Goal: Transaction & Acquisition: Obtain resource

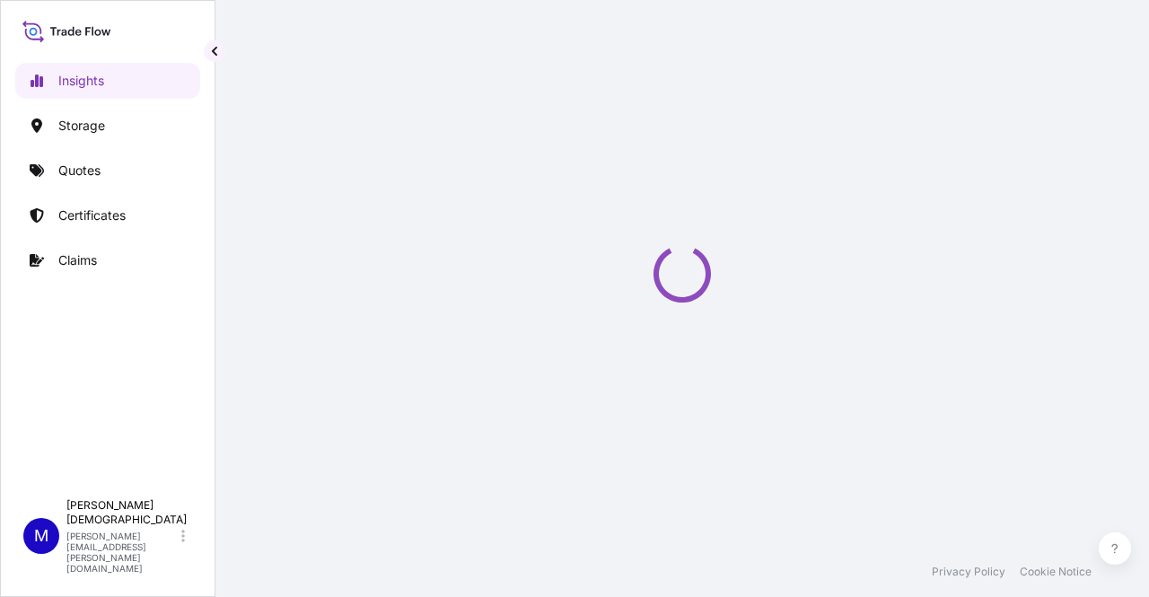
select select "2025"
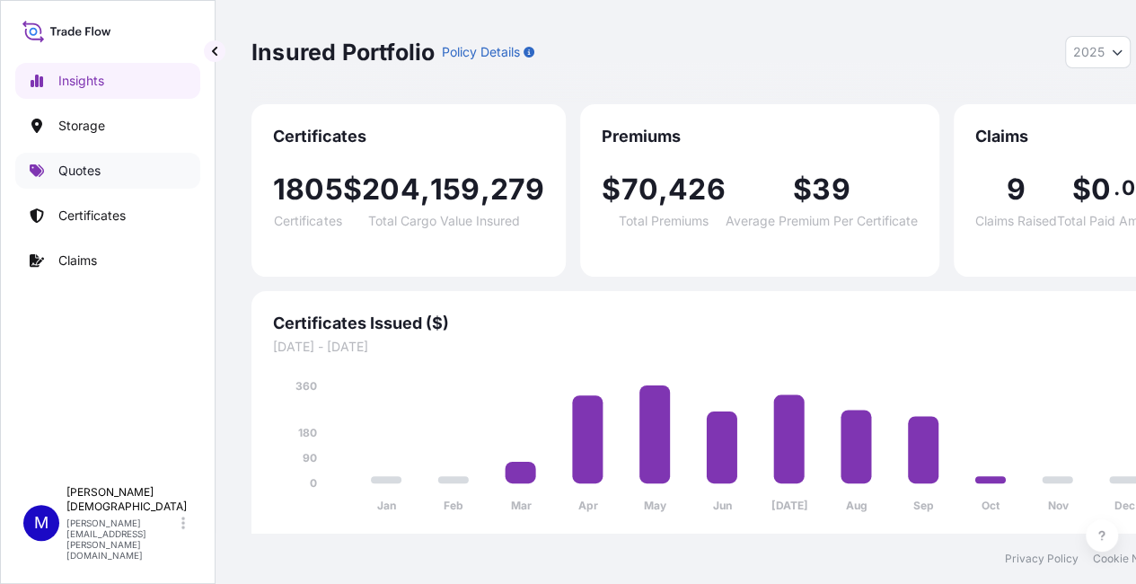
click at [97, 168] on p "Quotes" at bounding box center [79, 171] width 42 height 18
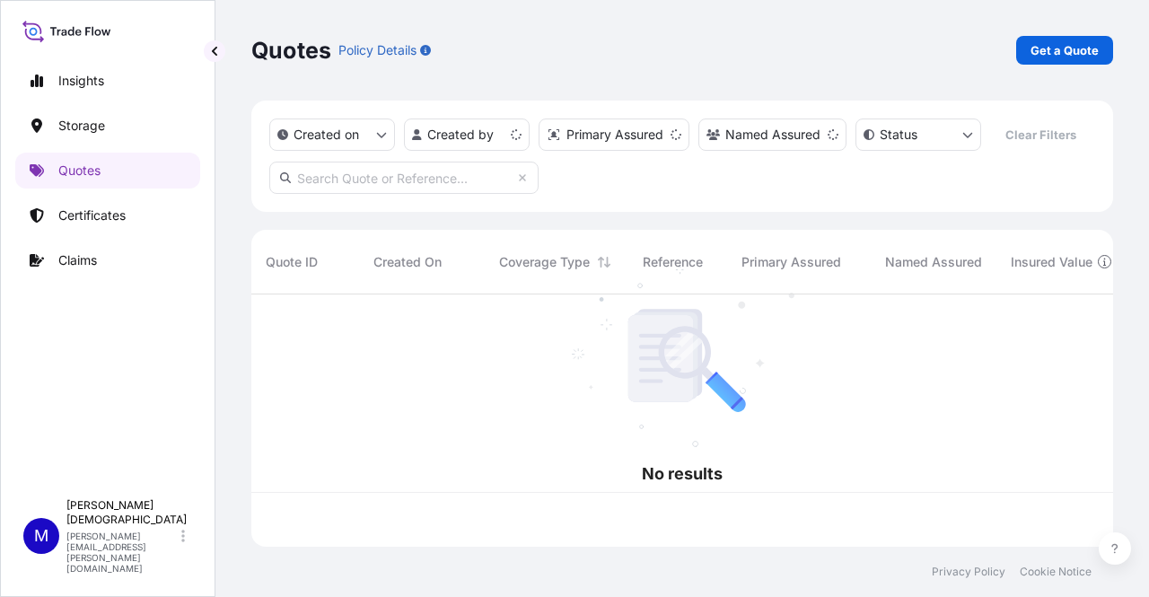
scroll to position [249, 847]
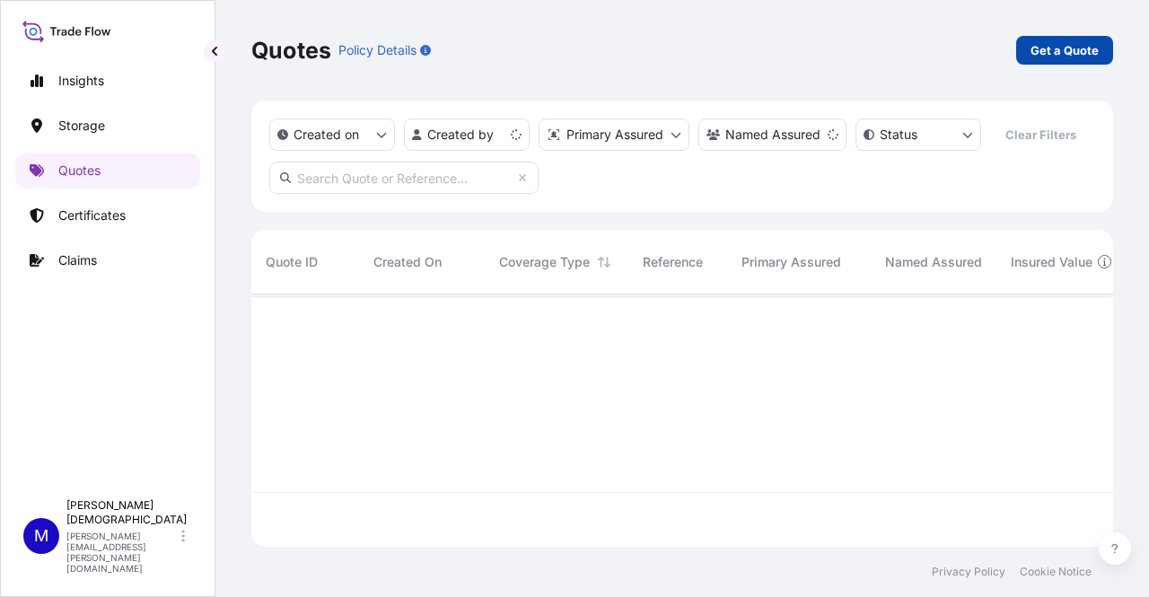
click at [1057, 55] on p "Get a Quote" at bounding box center [1065, 50] width 68 height 18
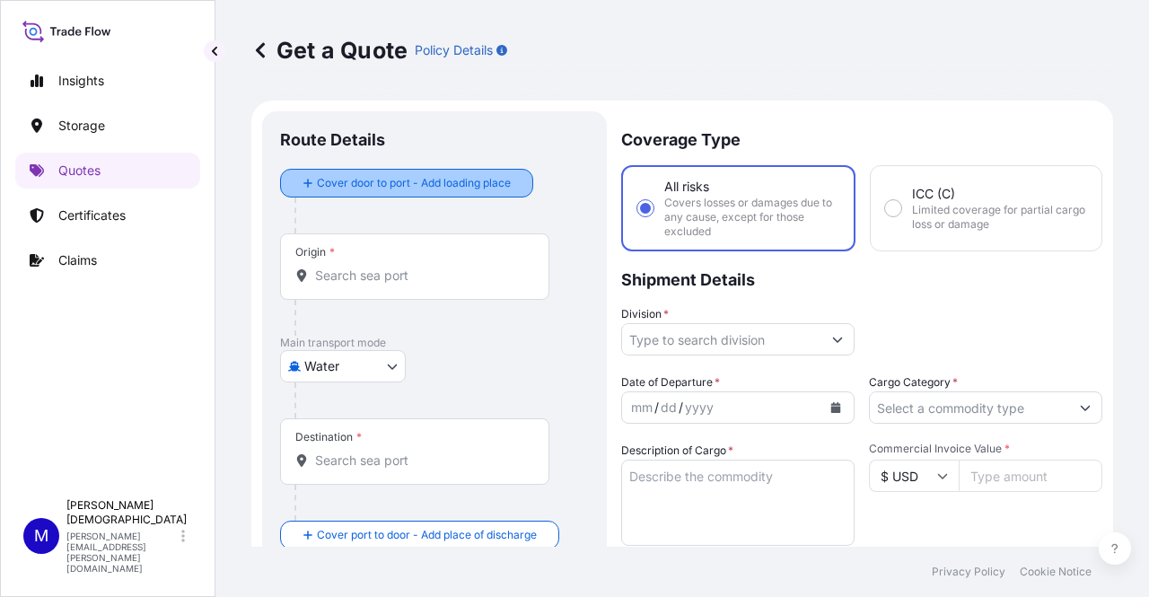
scroll to position [29, 0]
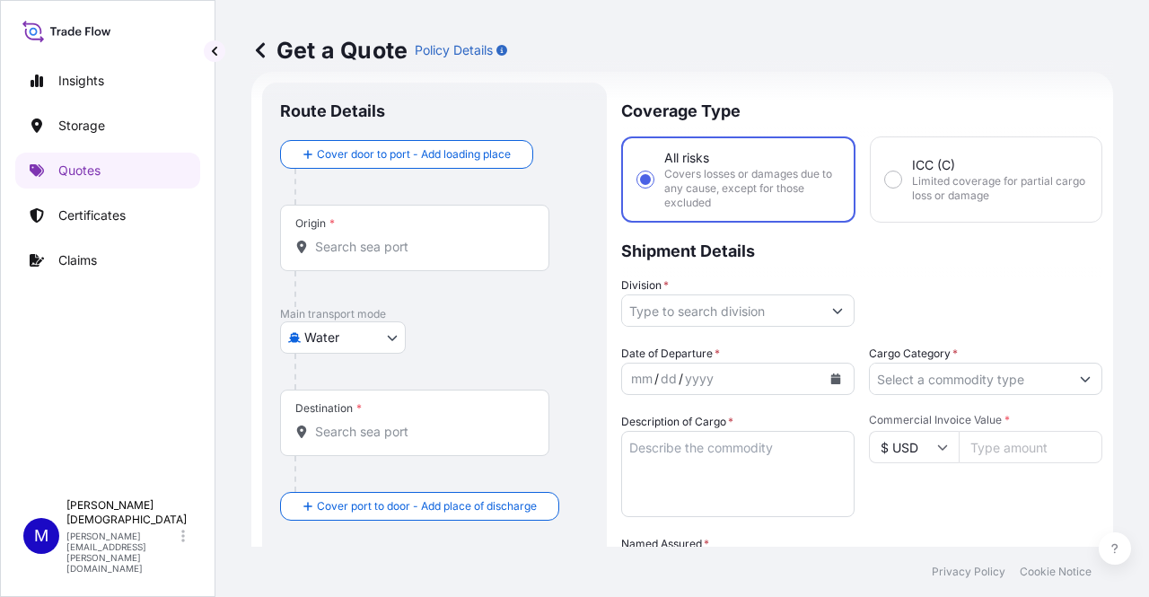
click at [364, 245] on input "Origin *" at bounding box center [421, 247] width 212 height 18
click at [387, 235] on div "Origin *" at bounding box center [414, 238] width 269 height 66
click at [387, 238] on input "Origin * Please select an origin" at bounding box center [421, 247] width 212 height 18
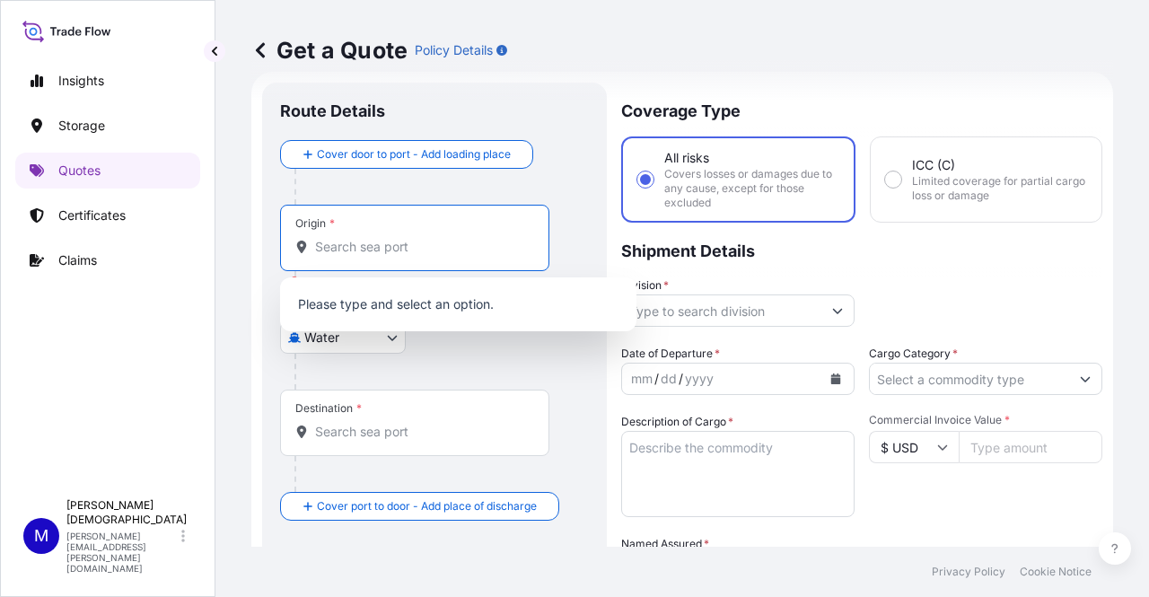
click at [334, 344] on body "0 options available. 0 options available. Insights Storage Quotes Certificates …" at bounding box center [574, 298] width 1149 height 597
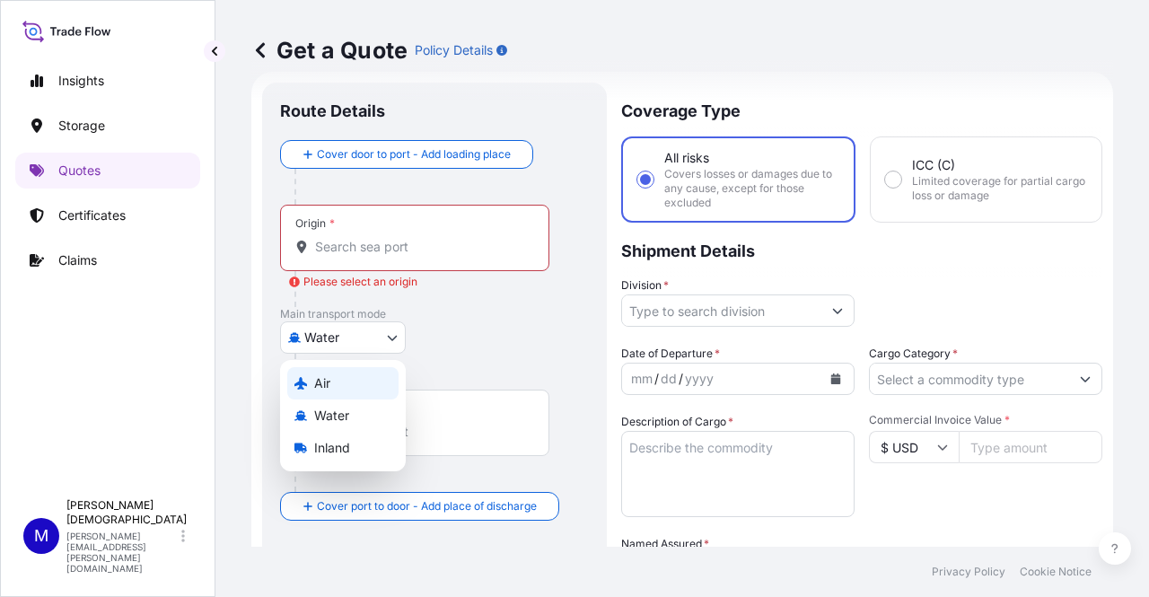
click at [328, 391] on span "Air" at bounding box center [322, 383] width 16 height 18
select select "Air"
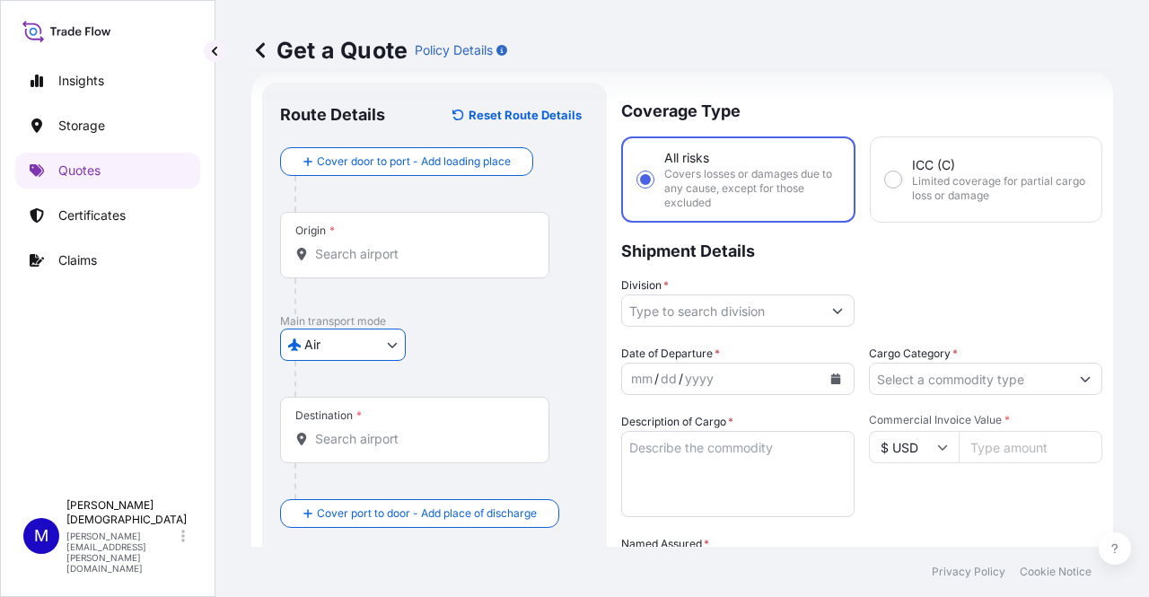
click at [406, 240] on div "Origin *" at bounding box center [414, 245] width 269 height 66
click at [406, 245] on input "Origin *" at bounding box center [421, 254] width 212 height 18
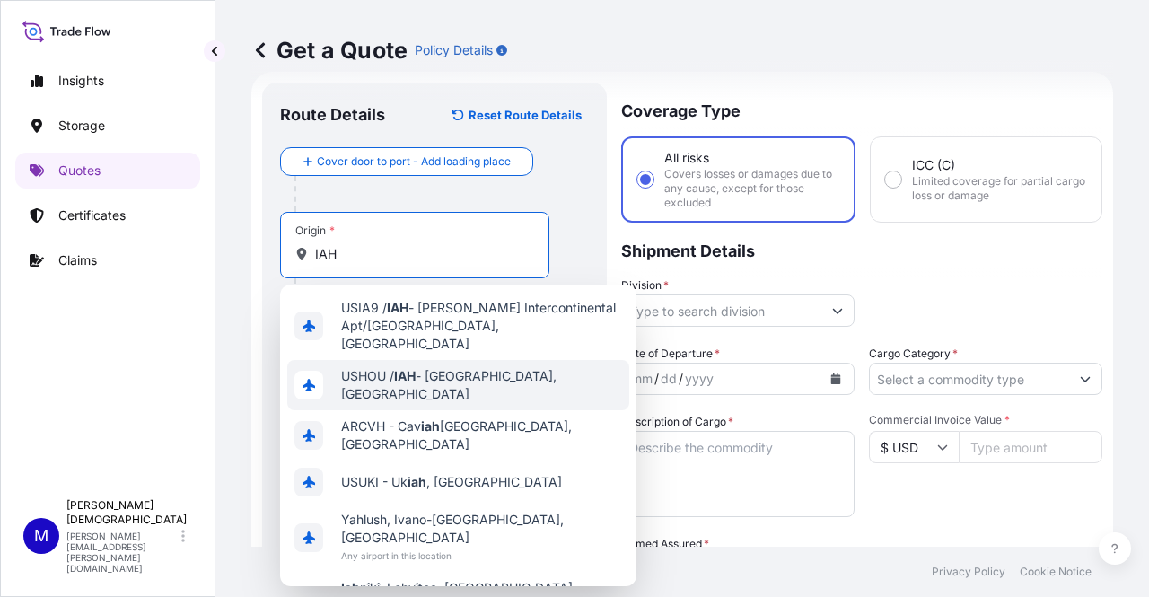
click at [440, 372] on span "USHOU / IAH - [GEOGRAPHIC_DATA], [GEOGRAPHIC_DATA]" at bounding box center [481, 385] width 281 height 36
type input "USHOU / IAH - [GEOGRAPHIC_DATA], [GEOGRAPHIC_DATA]"
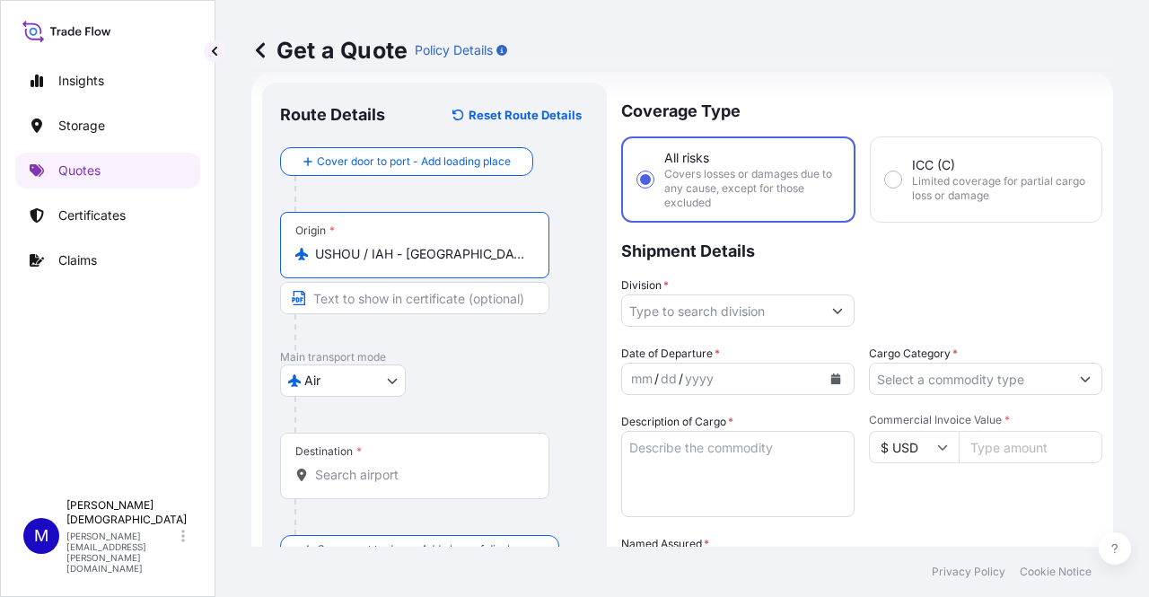
scroll to position [0, 15]
drag, startPoint x: 319, startPoint y: 256, endPoint x: 576, endPoint y: 271, distance: 258.1
click at [572, 271] on div "Origin * [GEOGRAPHIC_DATA] / [GEOGRAPHIC_DATA] - [GEOGRAPHIC_DATA], [GEOGRAPHIC…" at bounding box center [434, 281] width 309 height 138
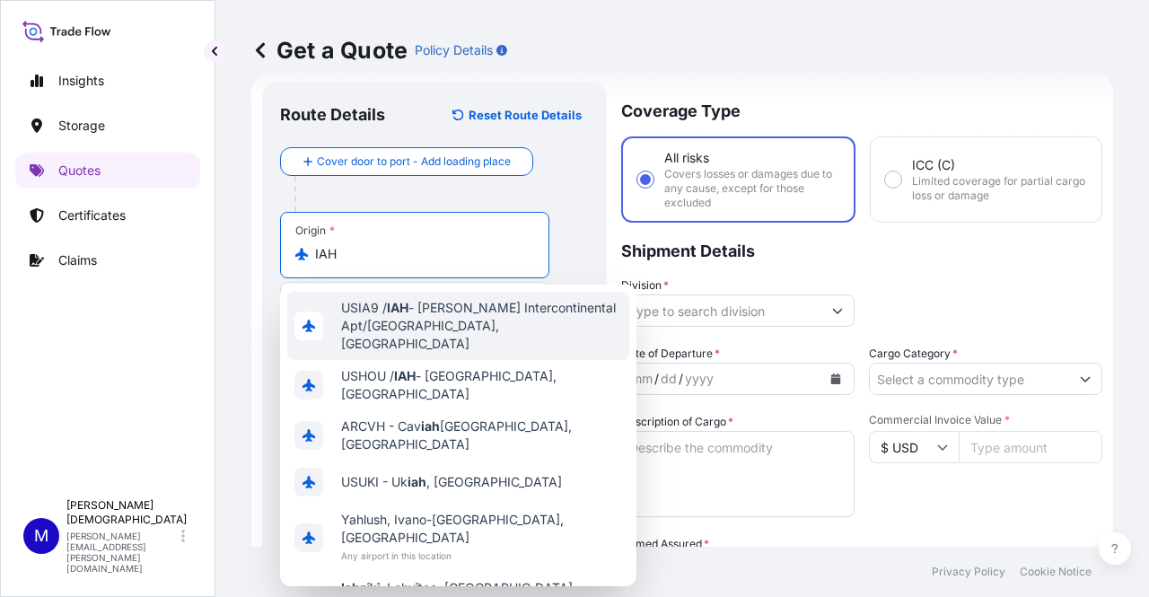
click at [497, 297] on div "USIA9 / IAH - [PERSON_NAME] Intercontinental Apt/[GEOGRAPHIC_DATA], [GEOGRAPHIC…" at bounding box center [458, 326] width 342 height 68
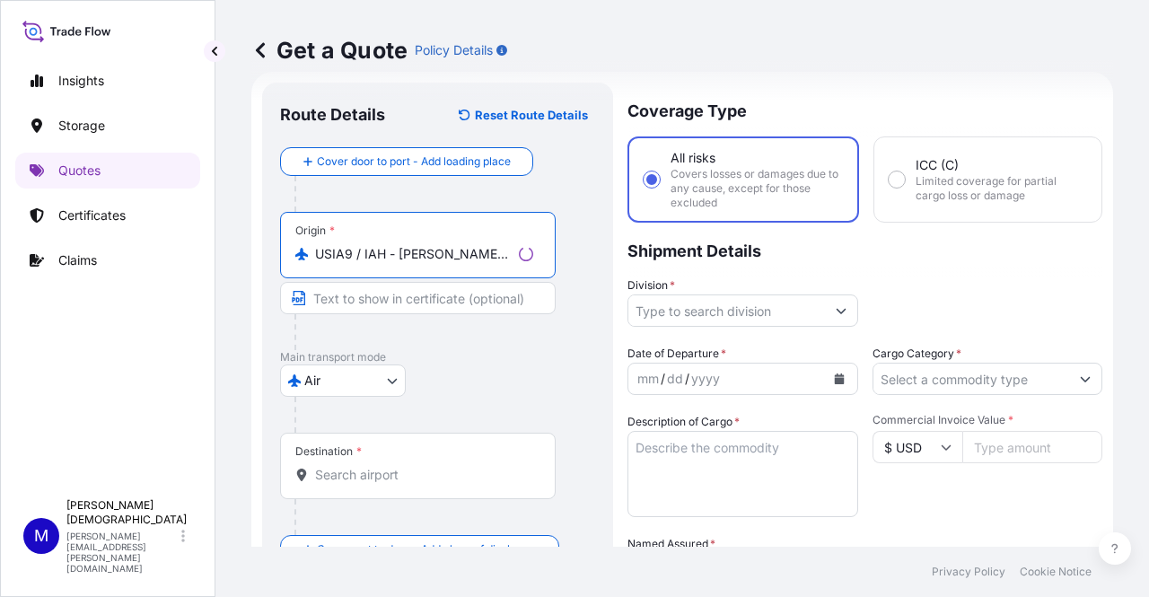
type input "USIA9 / IAH - [PERSON_NAME] Intercontinental Apt/[GEOGRAPHIC_DATA], [GEOGRAPHIC…"
click at [366, 474] on input "Destination *" at bounding box center [424, 475] width 218 height 18
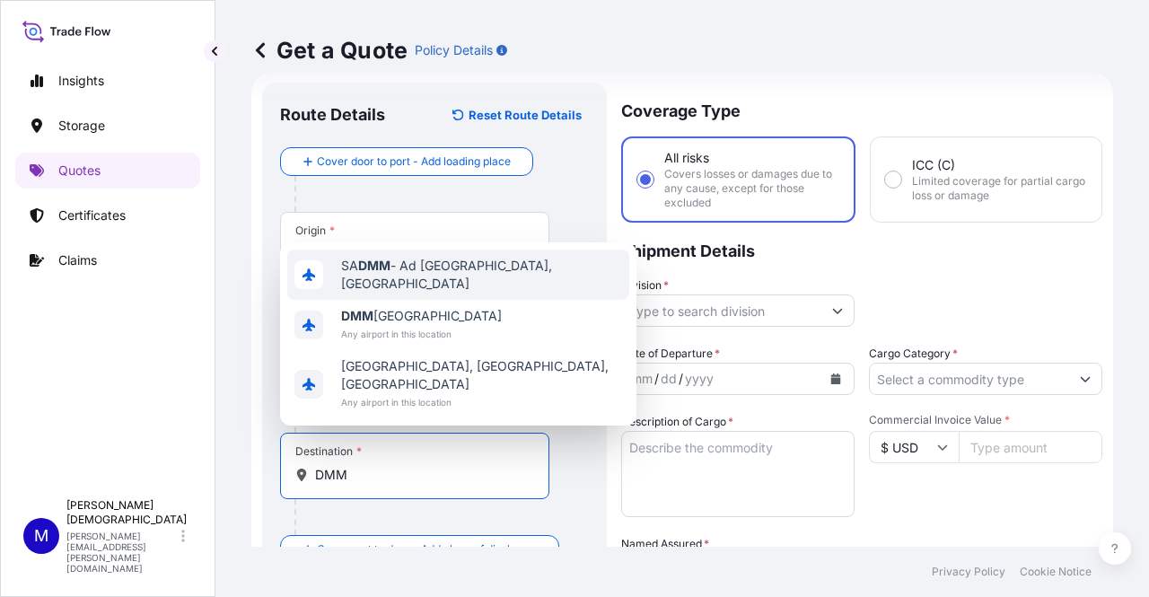
click at [455, 282] on div "SA DMM - Ad Dammam, [GEOGRAPHIC_DATA]" at bounding box center [458, 275] width 342 height 50
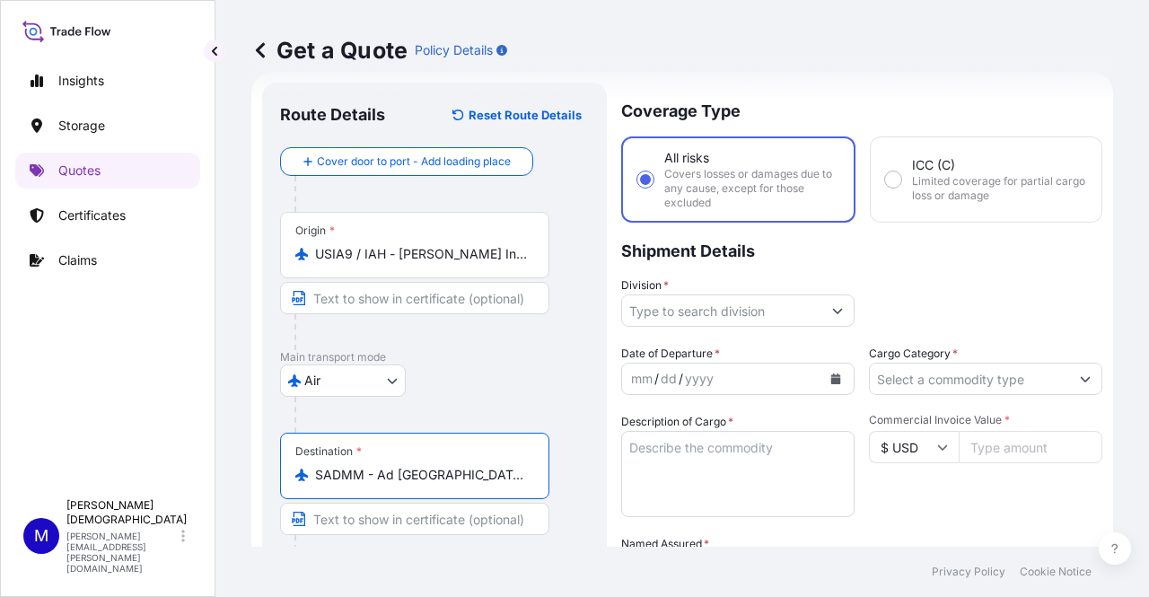
type input "SADMM - Ad [GEOGRAPHIC_DATA], [GEOGRAPHIC_DATA]"
click at [763, 313] on input "Division *" at bounding box center [721, 310] width 199 height 32
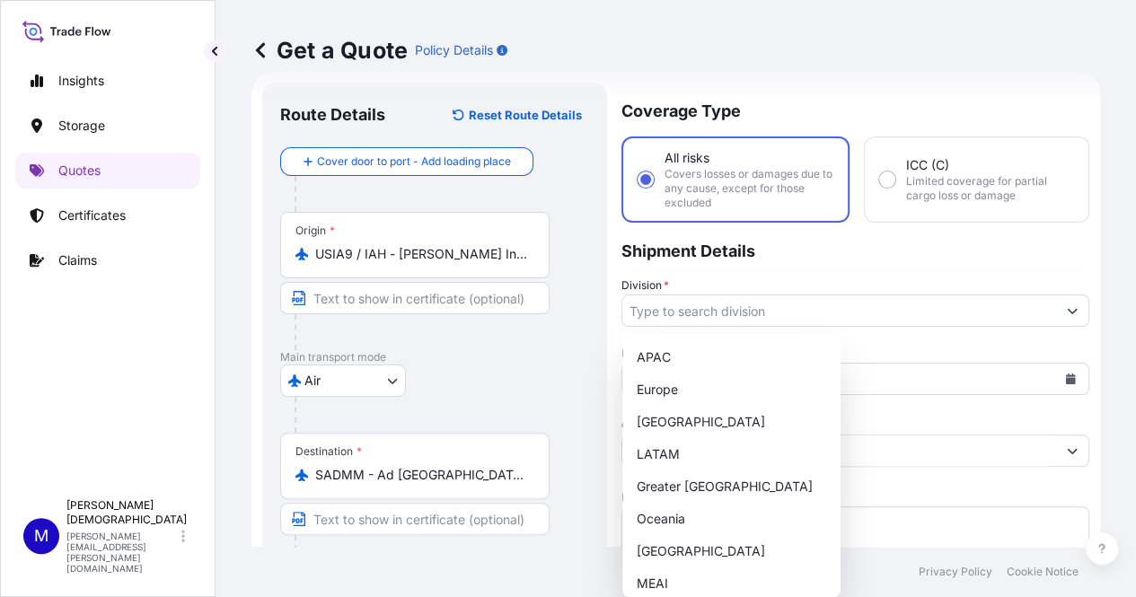
click at [1001, 276] on p "Shipment Details" at bounding box center [855, 250] width 468 height 54
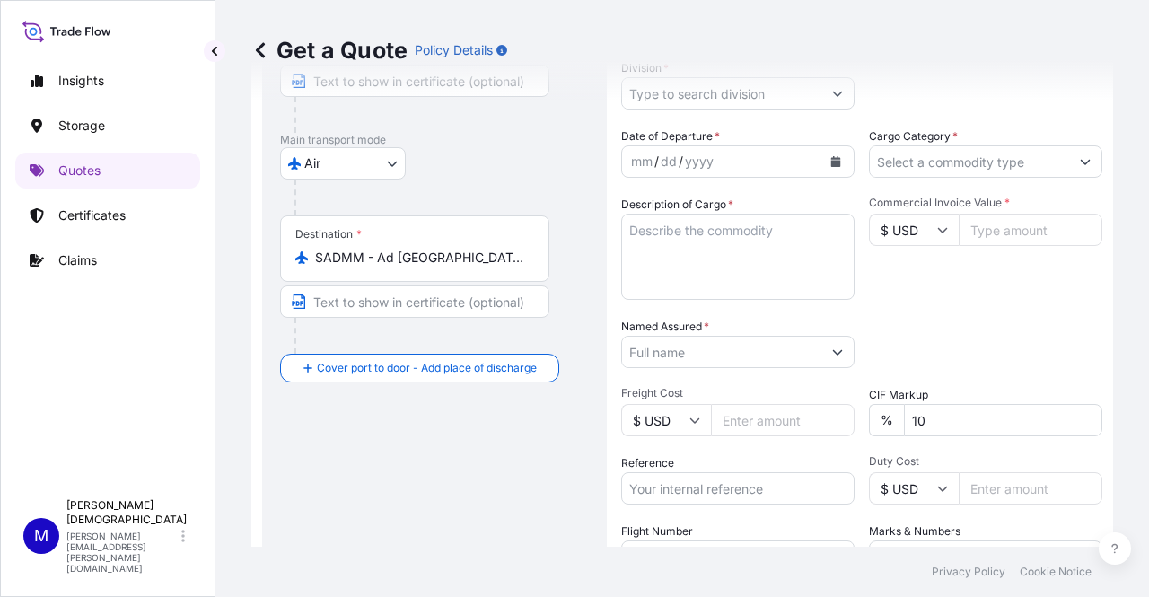
scroll to position [208, 0]
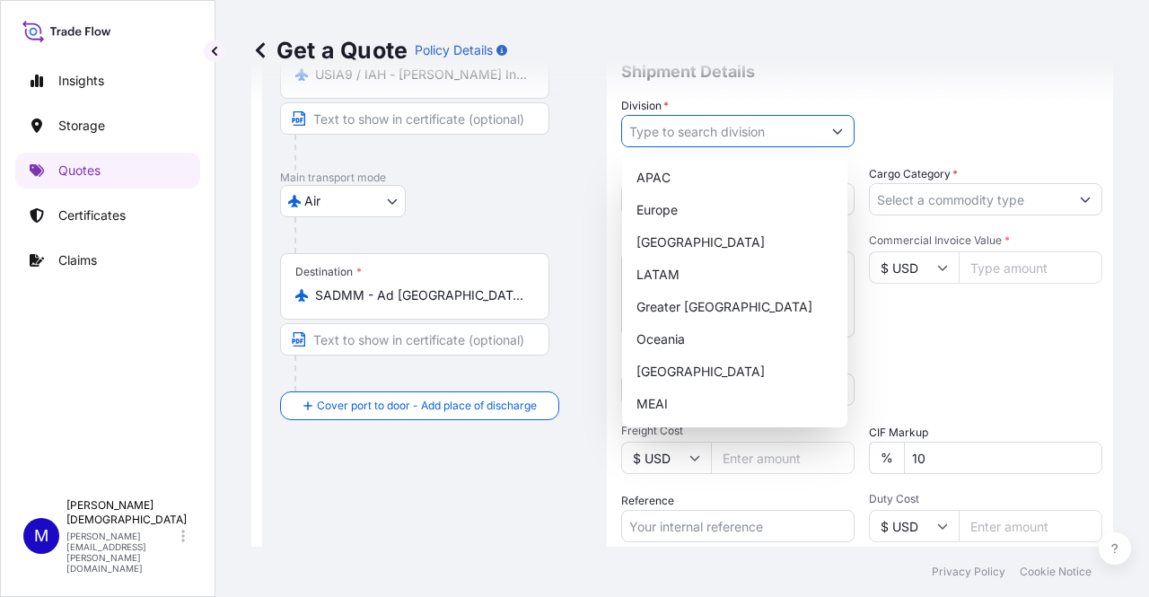
click at [743, 130] on input "Division *" at bounding box center [721, 131] width 199 height 32
click at [687, 407] on div "MEAI" at bounding box center [734, 404] width 211 height 32
type input "MEAI"
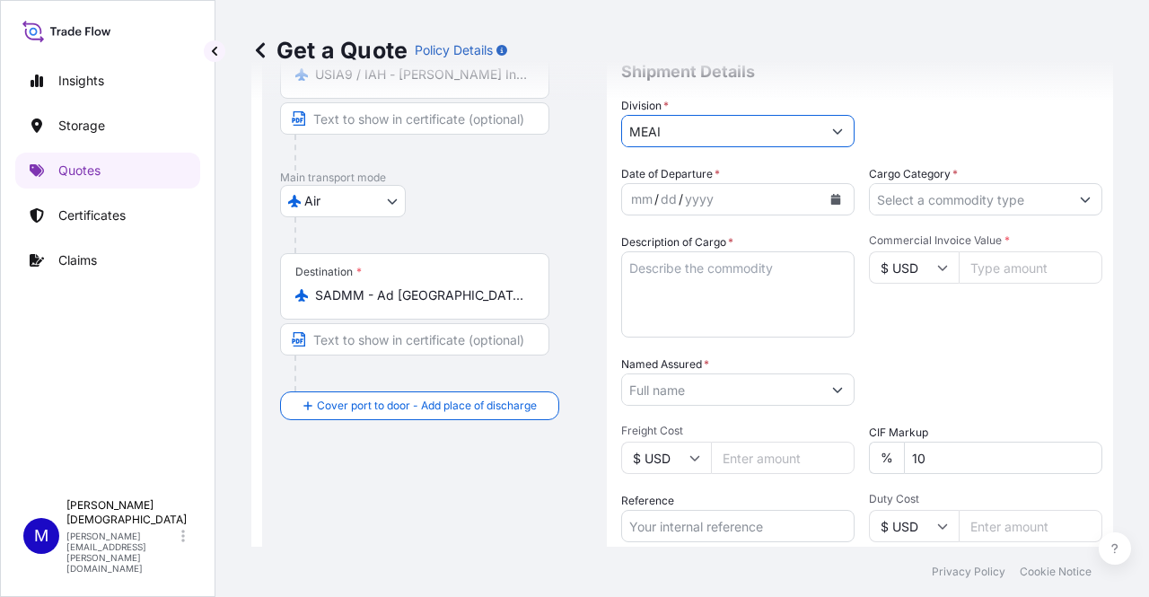
click at [831, 195] on icon "Calendar" at bounding box center [836, 199] width 10 height 11
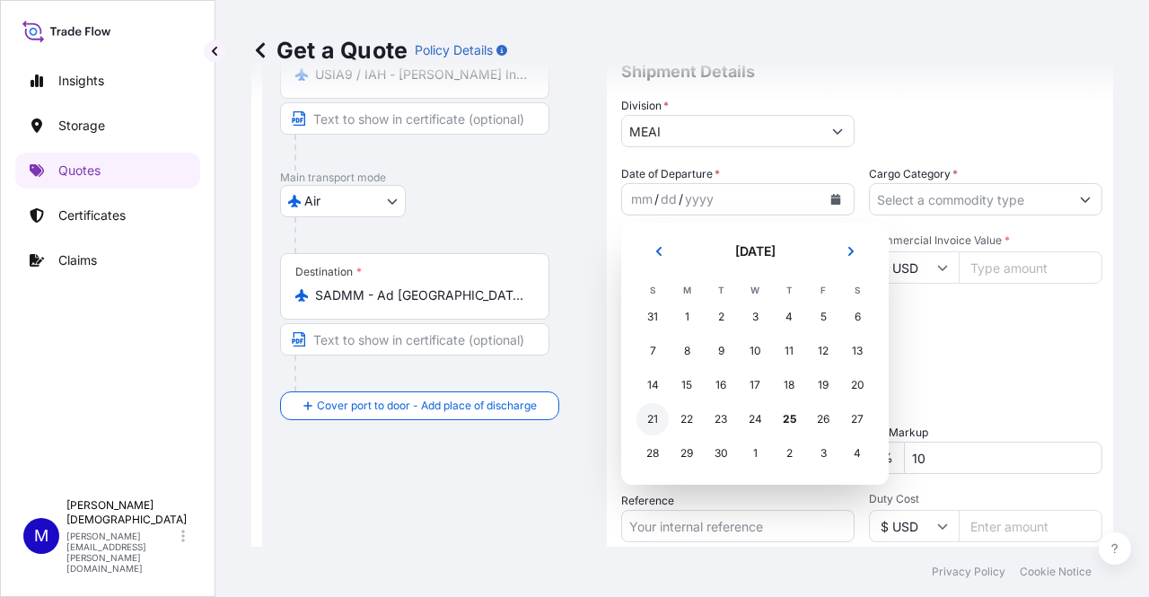
click at [655, 423] on div "21" at bounding box center [652, 419] width 32 height 32
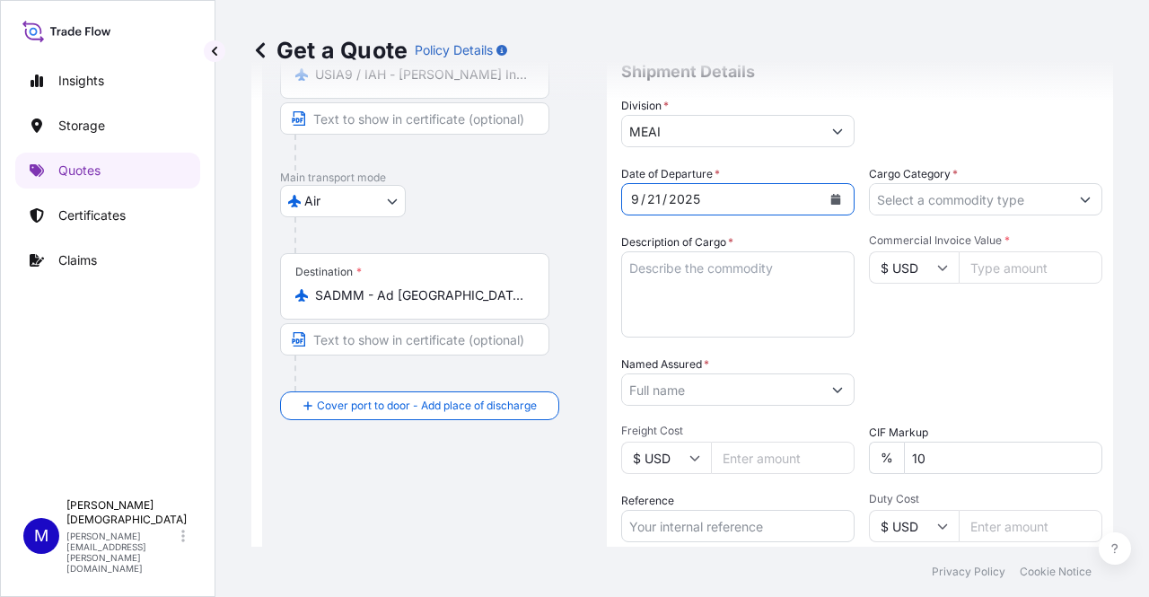
click at [1013, 206] on input "Cargo Category *" at bounding box center [969, 199] width 199 height 32
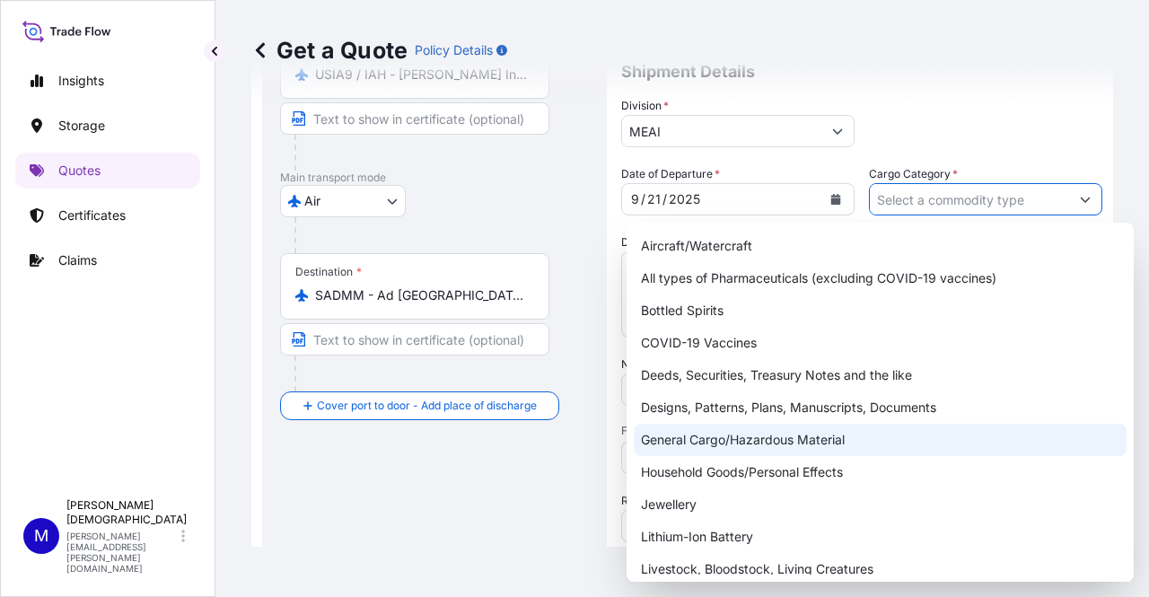
click at [771, 435] on div "General Cargo/Hazardous Material" at bounding box center [880, 440] width 493 height 32
type input "General Cargo/Hazardous Material"
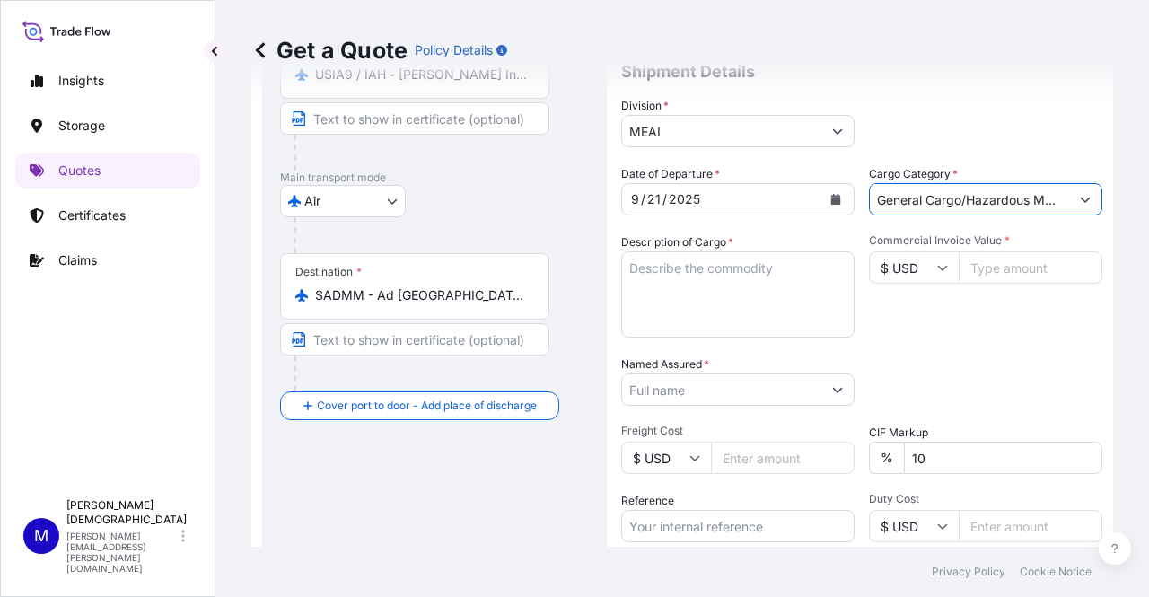
click at [971, 327] on div "Commercial Invoice Value * $ USD" at bounding box center [985, 285] width 233 height 104
click at [1010, 268] on input "Commercial Invoice Value *" at bounding box center [1031, 267] width 144 height 32
type input "35023.52"
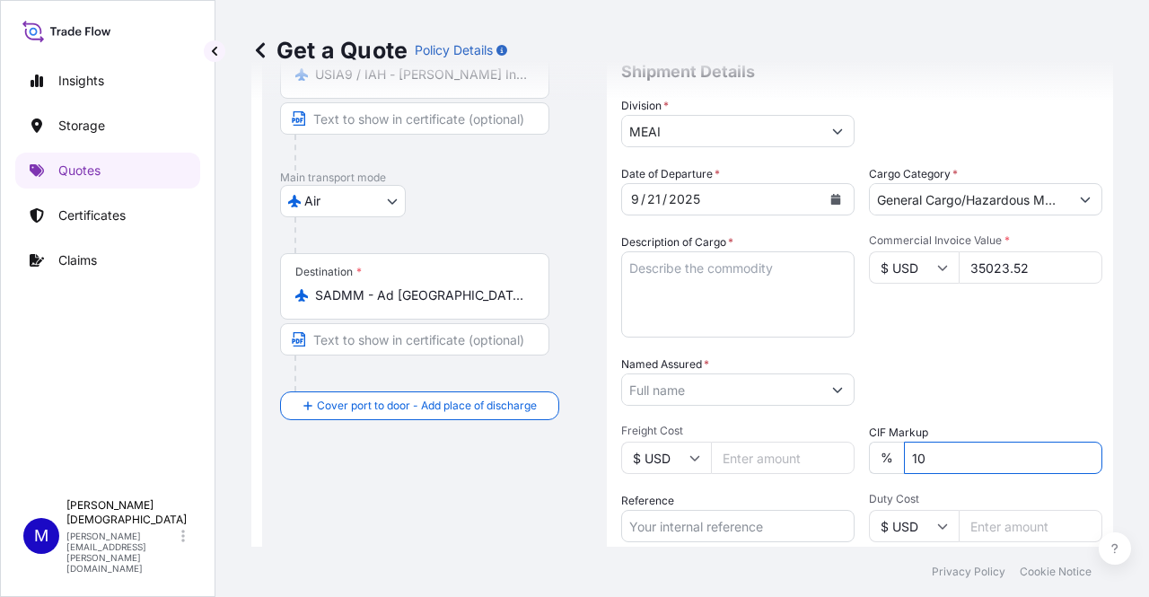
click at [932, 464] on input "10" at bounding box center [1003, 458] width 198 height 32
type input "1"
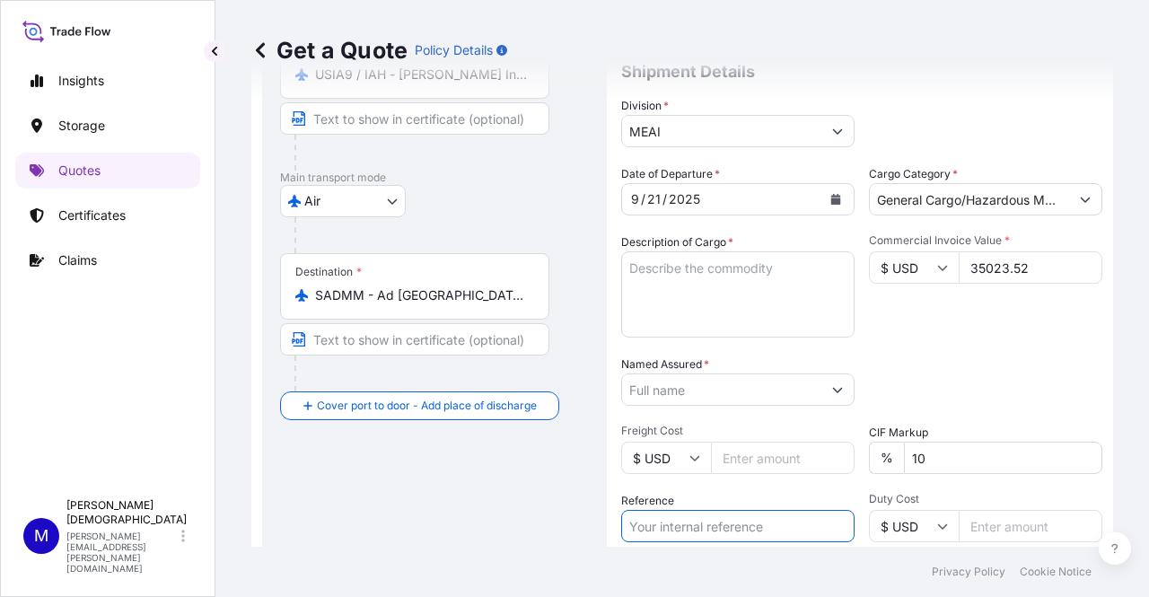
click at [934, 462] on input "10" at bounding box center [1003, 458] width 198 height 32
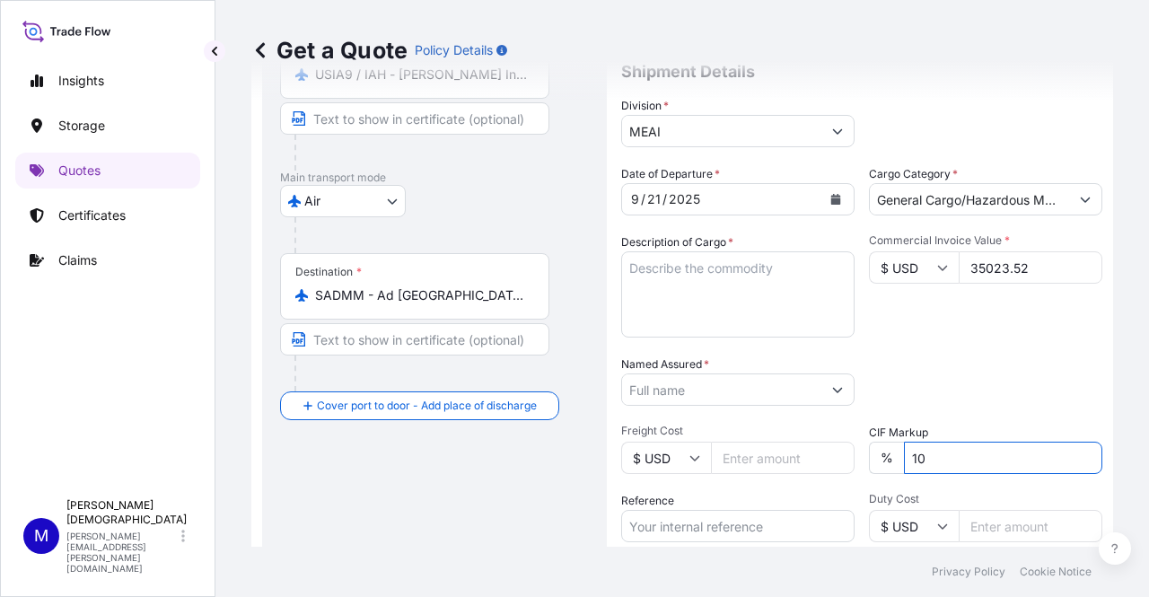
type input "1"
type input "0"
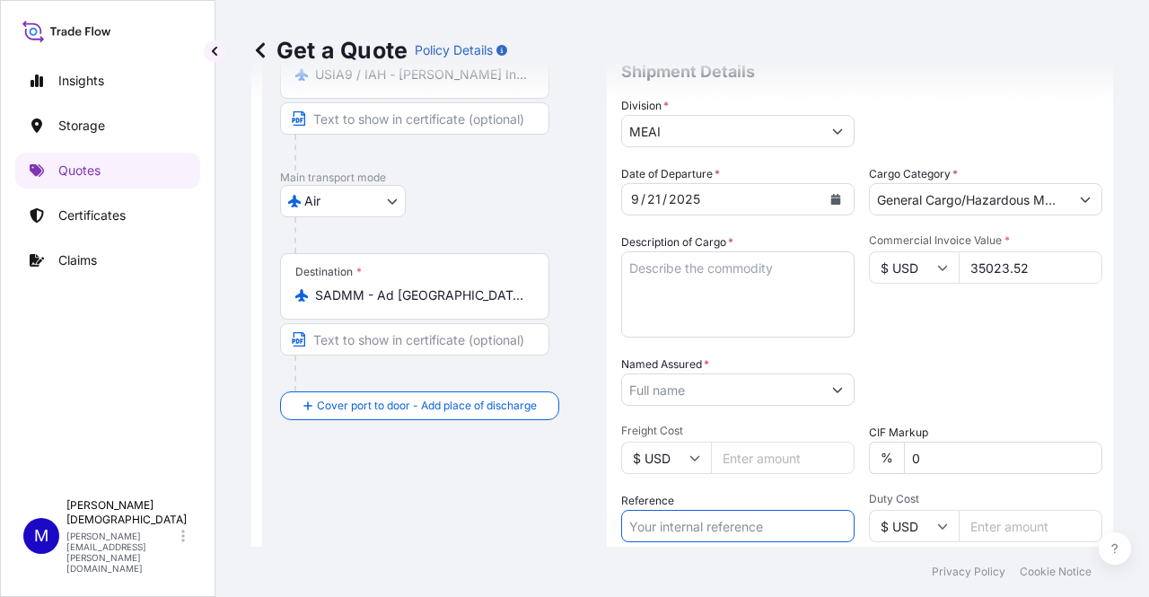
click at [693, 392] on input "Named Assured *" at bounding box center [721, 389] width 199 height 32
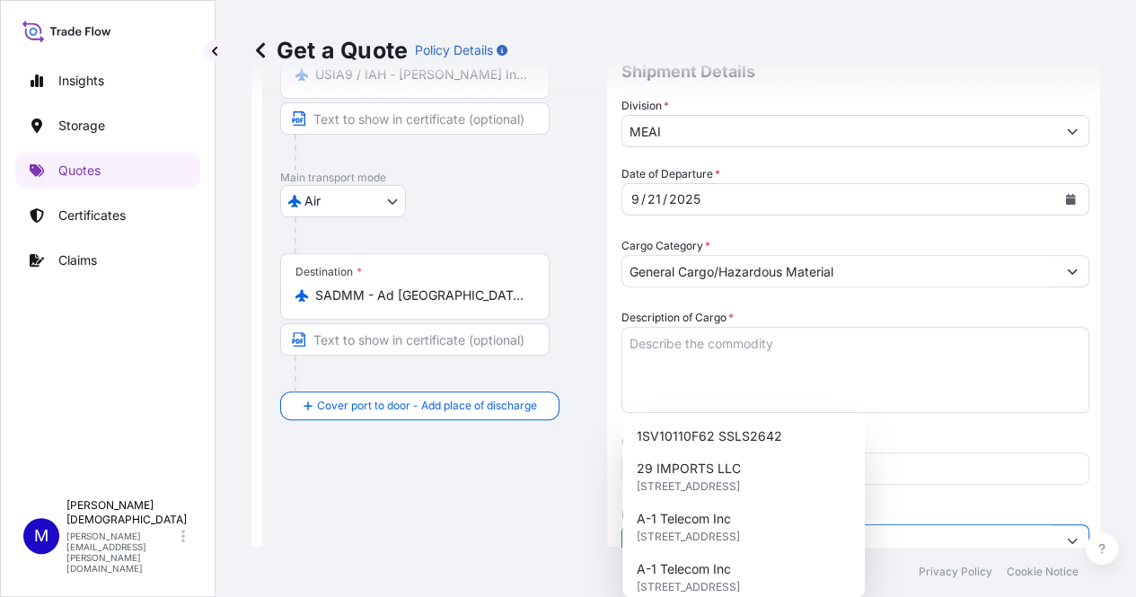
click at [701, 327] on textarea "Description of Cargo *" at bounding box center [855, 370] width 468 height 86
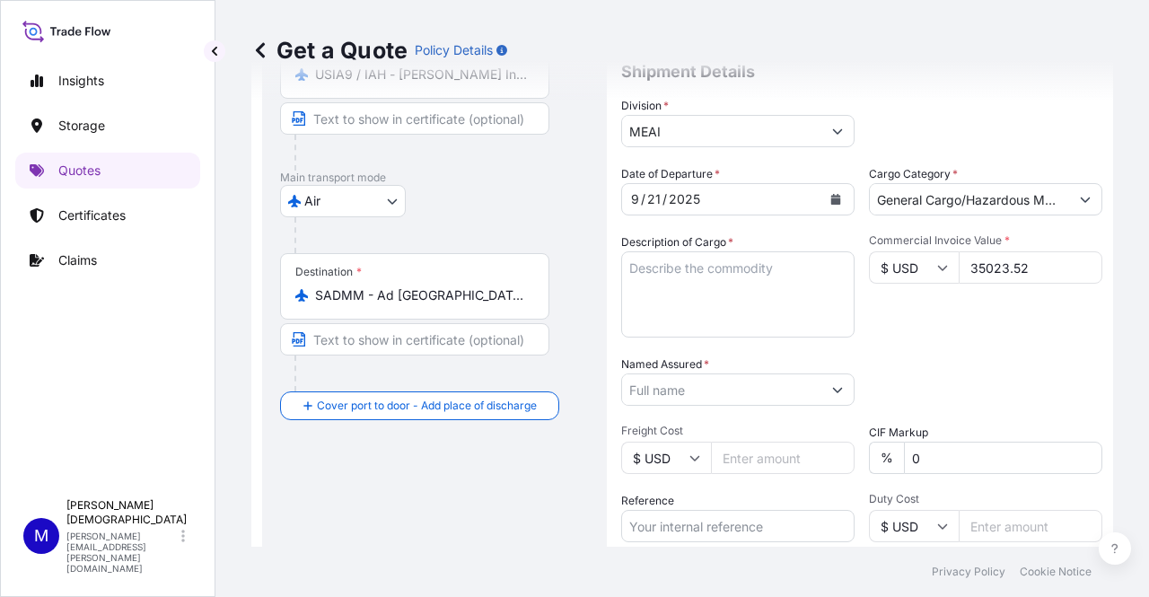
click at [679, 277] on textarea "Description of Cargo *" at bounding box center [737, 294] width 233 height 86
paste textarea "POWER DISTRIBUTION UNITS, BUSBAR KITS, FILLER PANELS, FANS"
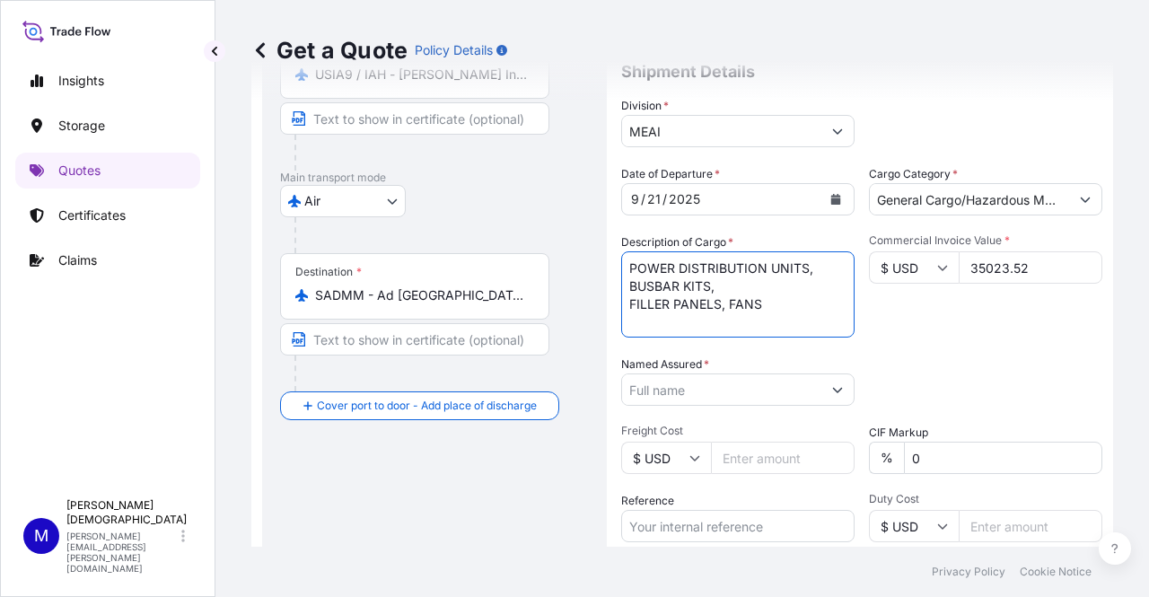
type textarea "POWER DISTRIBUTION UNITS, BUSBAR KITS, FILLER PANELS, FANS"
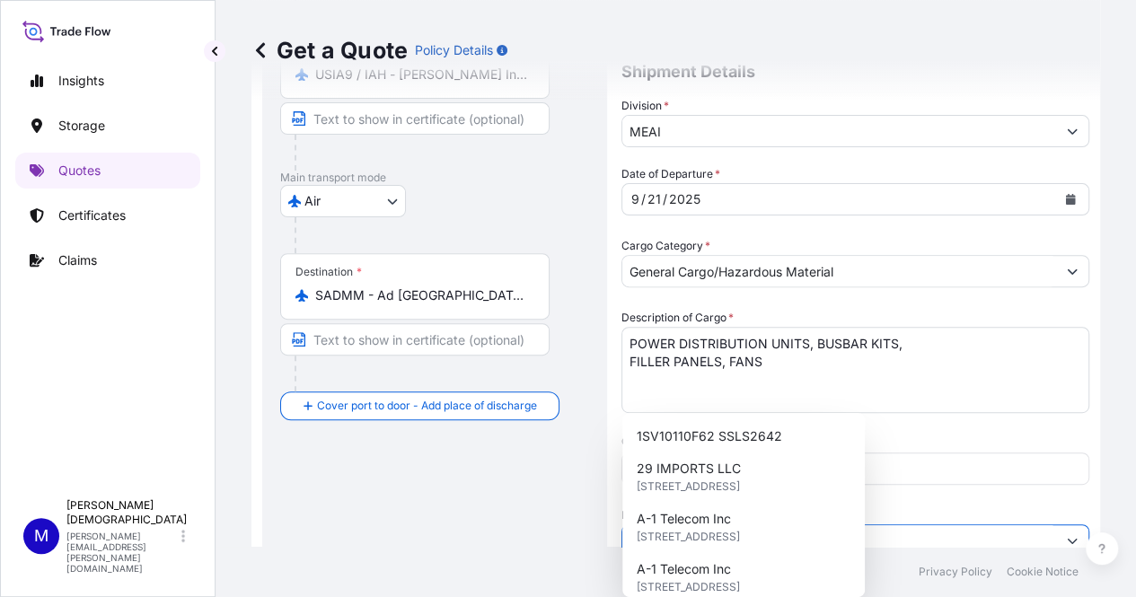
click at [690, 524] on input "Named Assured *" at bounding box center [839, 540] width 434 height 32
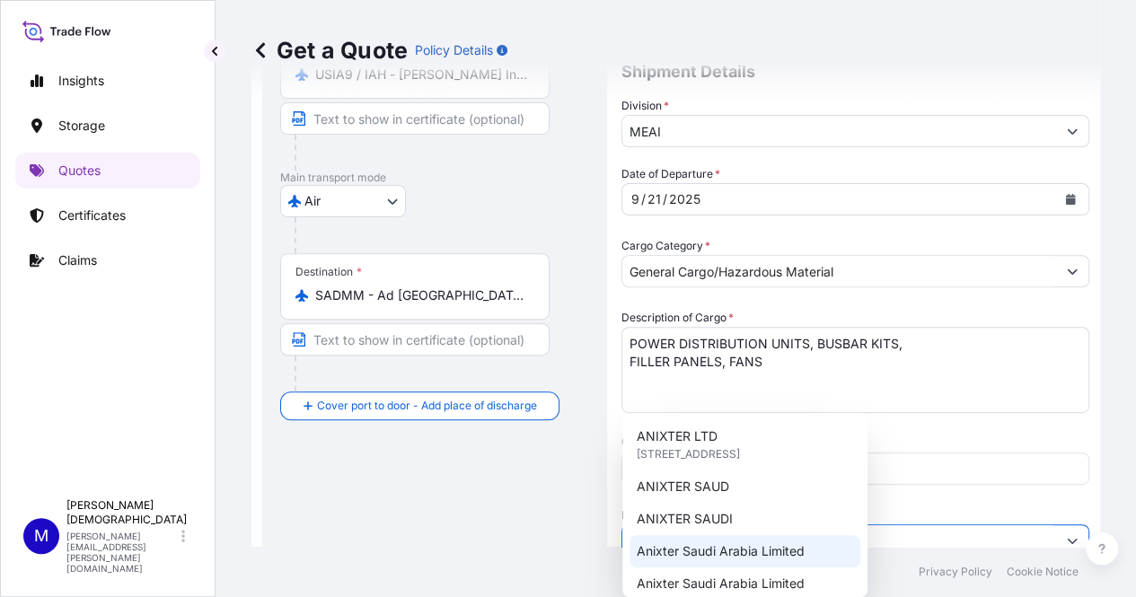
click at [757, 547] on span "Anixter Saudi Arabia Limited" at bounding box center [720, 551] width 168 height 18
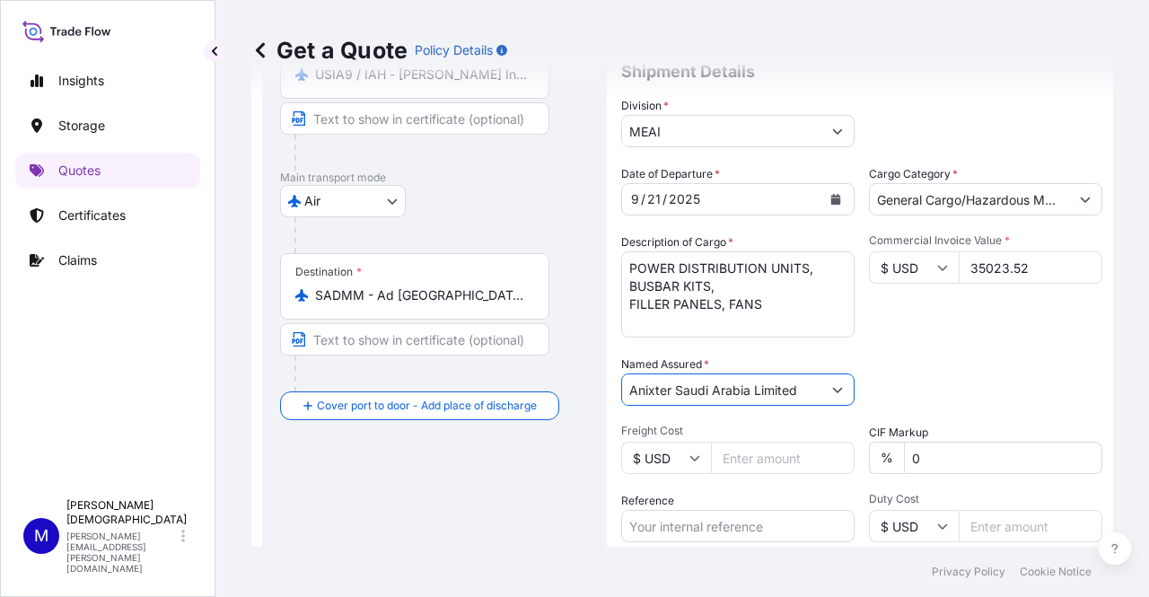
type input "Anixter Saudi Arabia Limited"
click at [954, 347] on div "Date of Departure * [DATE] Cargo Category * General Cargo/Hazardous Material De…" at bounding box center [861, 387] width 481 height 445
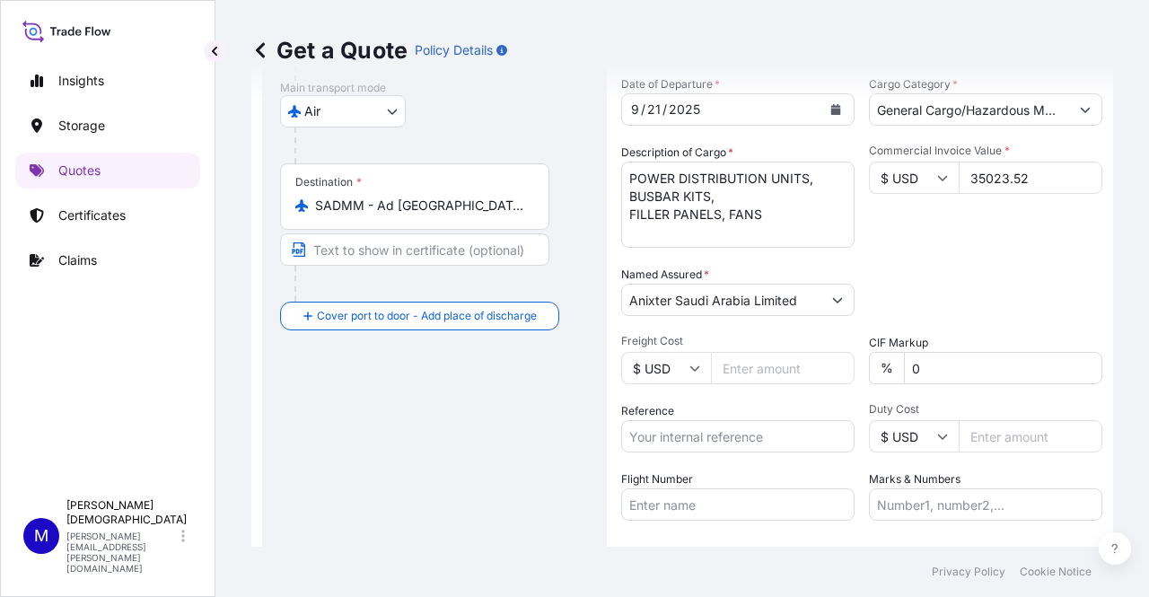
scroll to position [388, 0]
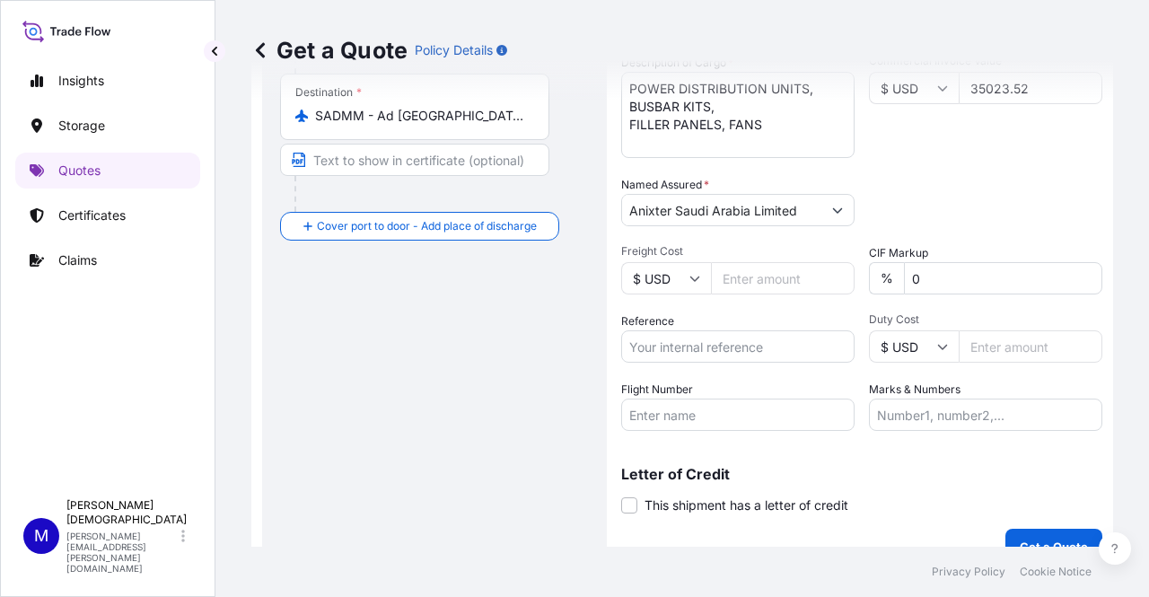
click at [730, 395] on div "Flight Number" at bounding box center [737, 406] width 233 height 50
click at [705, 350] on input "Reference" at bounding box center [737, 346] width 233 height 32
paste input "176-17523063"
click at [765, 351] on input "176-17523063/" at bounding box center [737, 346] width 233 height 32
paste input "3215243659"
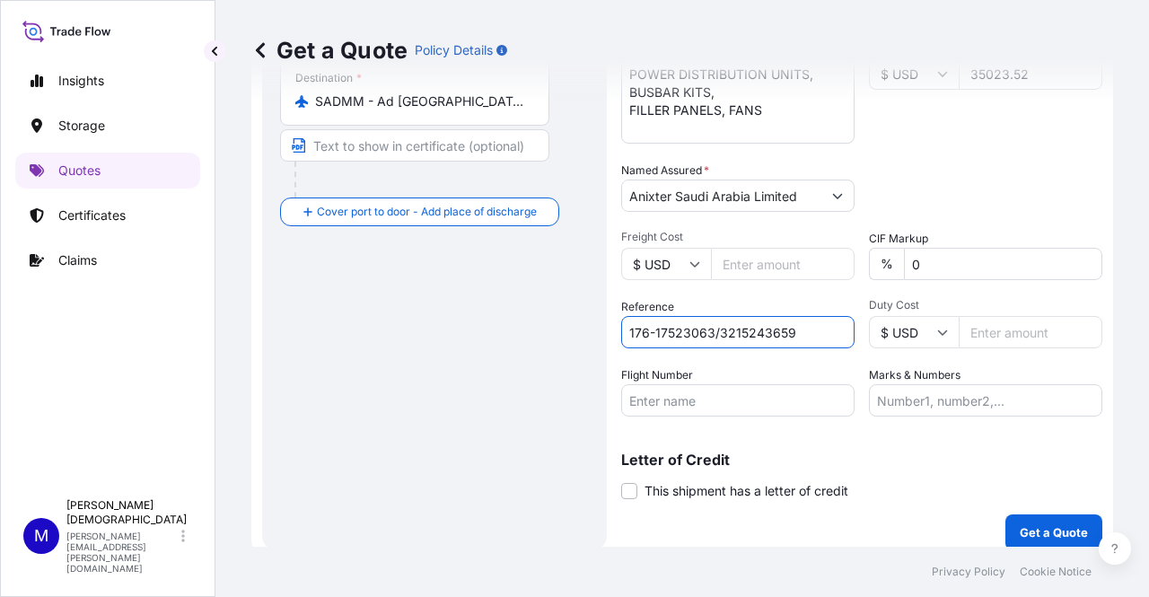
scroll to position [416, 0]
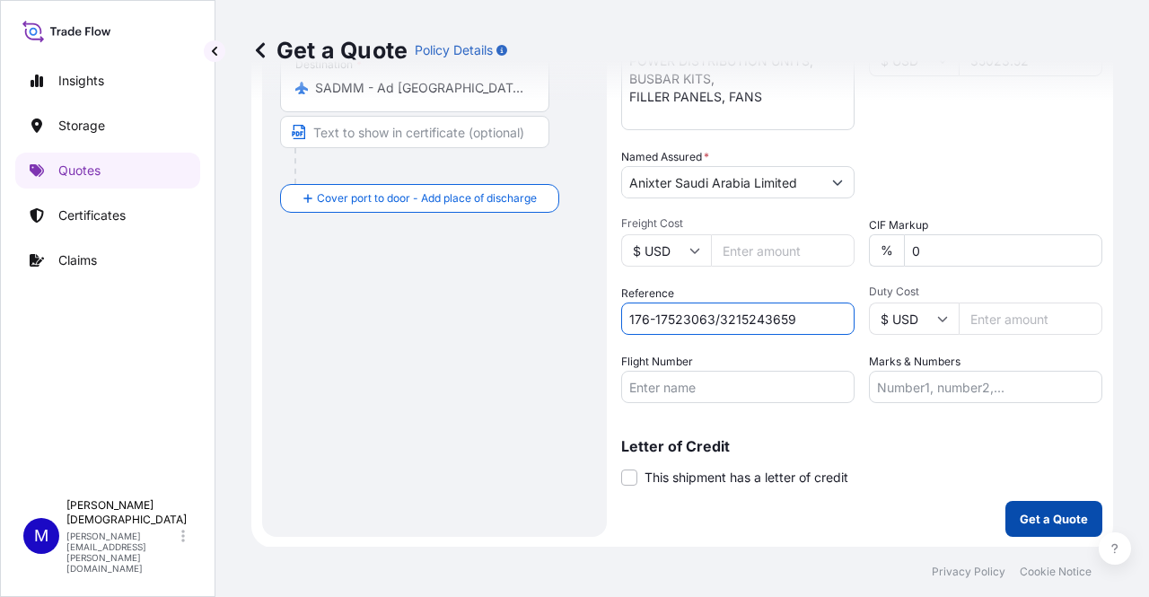
type input "176-17523063/3215243659"
click at [1020, 522] on p "Get a Quote" at bounding box center [1054, 519] width 68 height 18
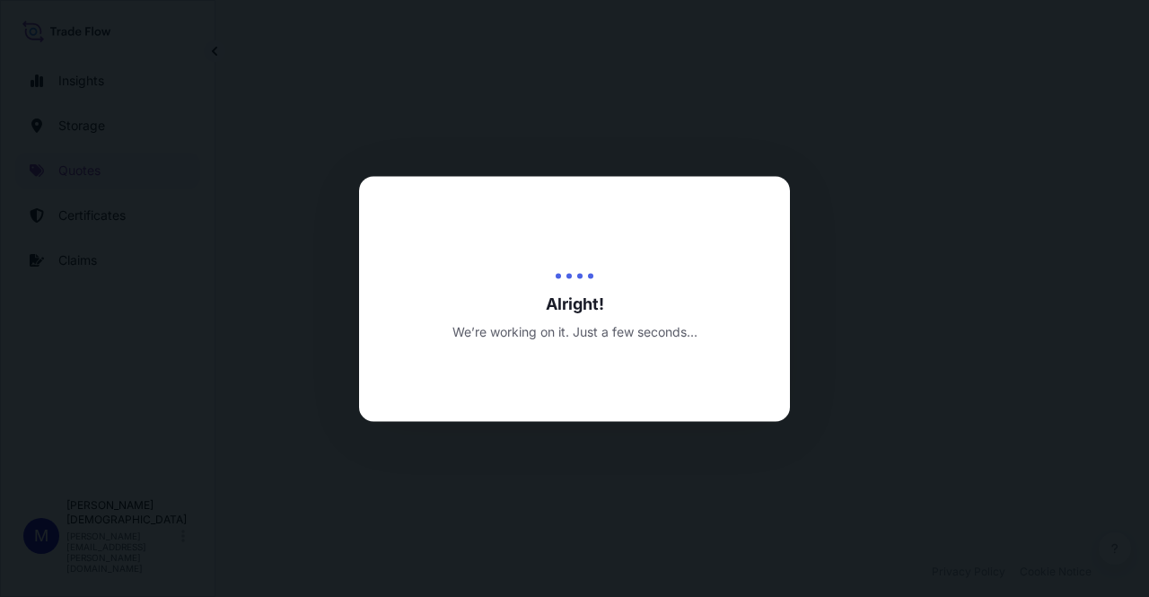
select select "Air"
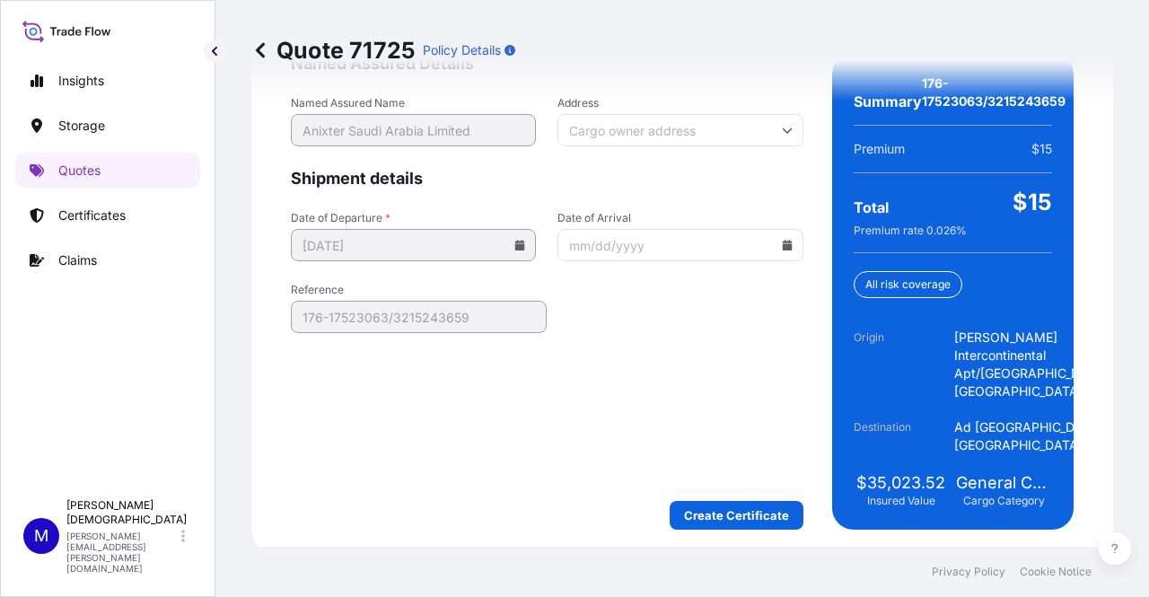
scroll to position [3045, 0]
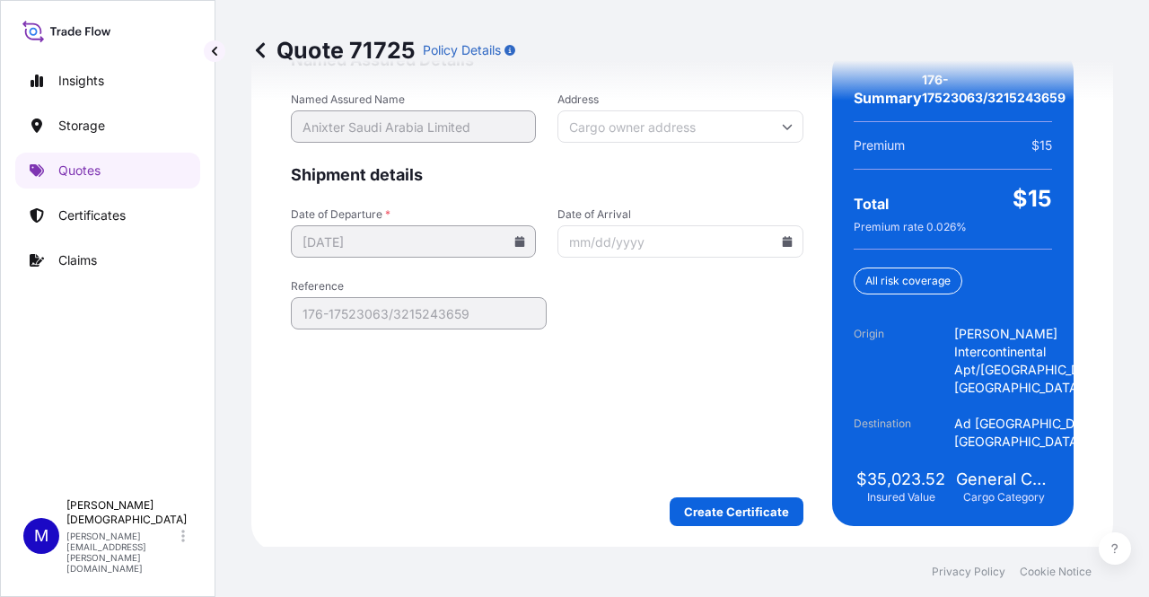
click at [782, 236] on icon at bounding box center [787, 241] width 10 height 11
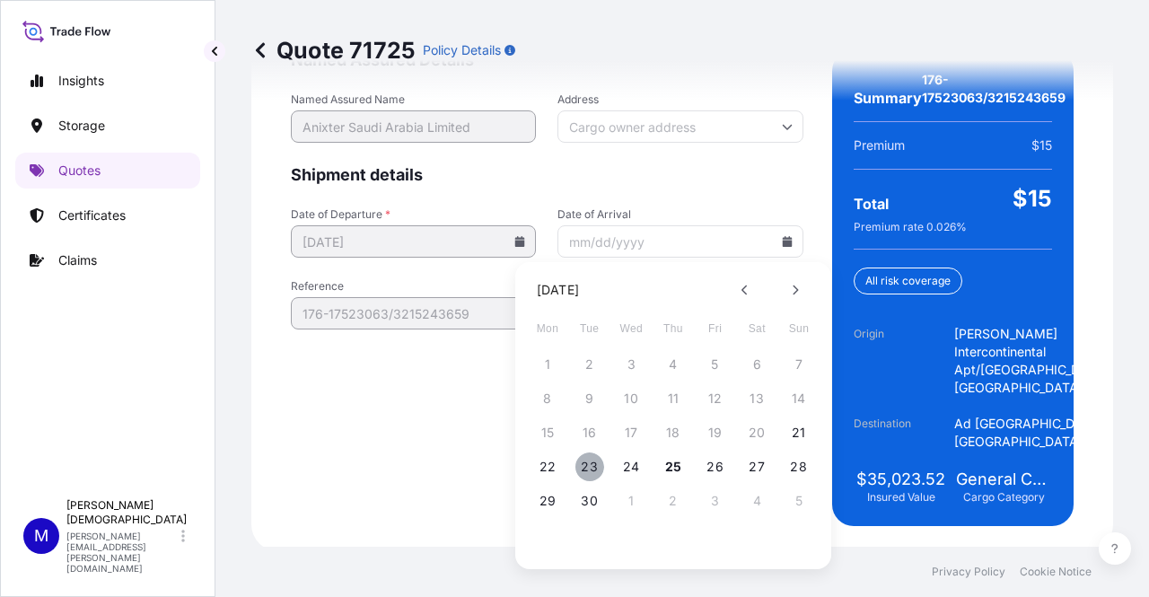
click at [592, 457] on button "23" at bounding box center [589, 466] width 29 height 29
type input "[DATE]"
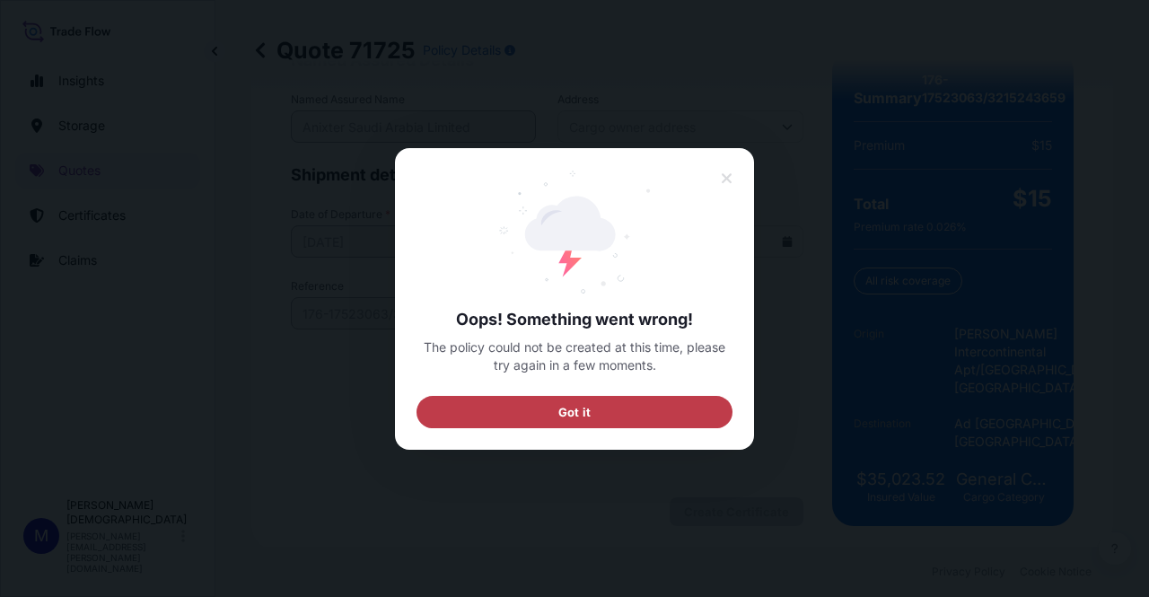
click at [600, 409] on button "Got it" at bounding box center [575, 411] width 316 height 32
click at [643, 412] on button "Got it" at bounding box center [575, 411] width 316 height 32
click at [663, 403] on button "Got it" at bounding box center [575, 411] width 316 height 32
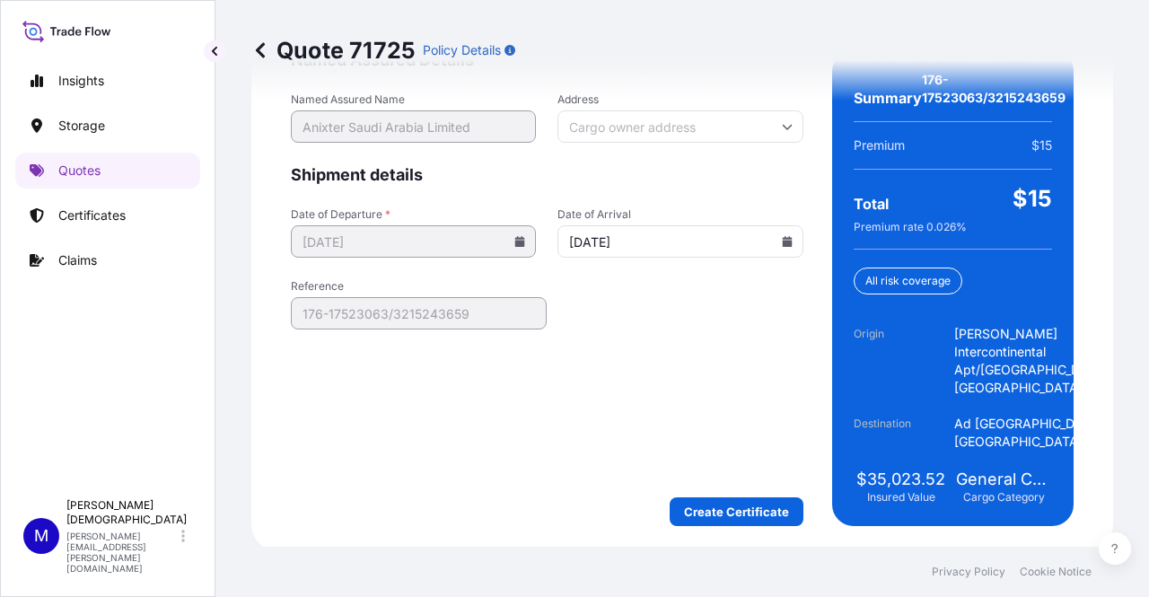
click at [467, 240] on div "Date of Departure * [DATE] Date of Arrival [DATE]" at bounding box center [547, 232] width 513 height 50
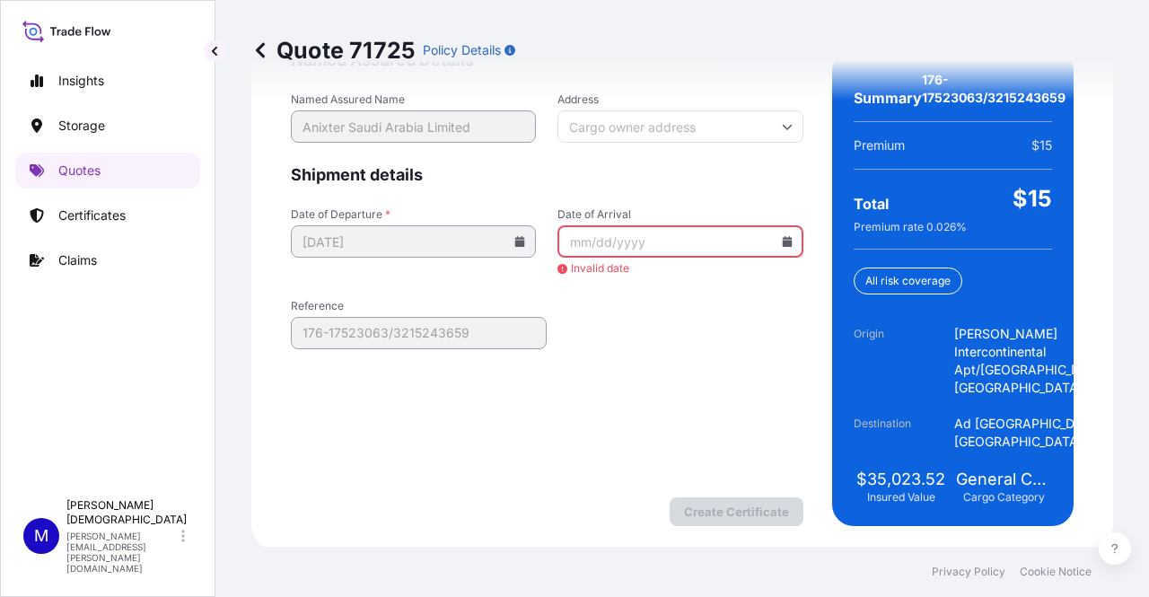
click at [686, 358] on form "Named Assured Details Named Assured Name Anixter Saudi Arabia Limited Address S…" at bounding box center [547, 287] width 513 height 477
click at [681, 192] on form "Named Assured Details Named Assured Name Anixter Saudi Arabia Limited Address S…" at bounding box center [547, 287] width 513 height 477
click at [782, 238] on icon at bounding box center [787, 241] width 10 height 11
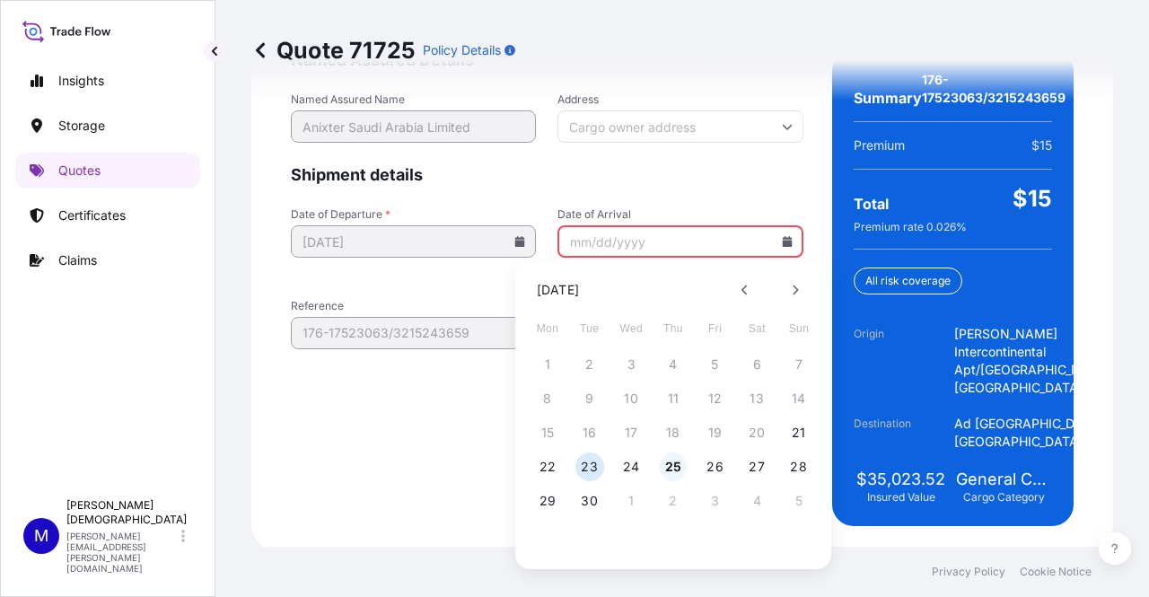
click at [670, 469] on button "25" at bounding box center [673, 466] width 29 height 29
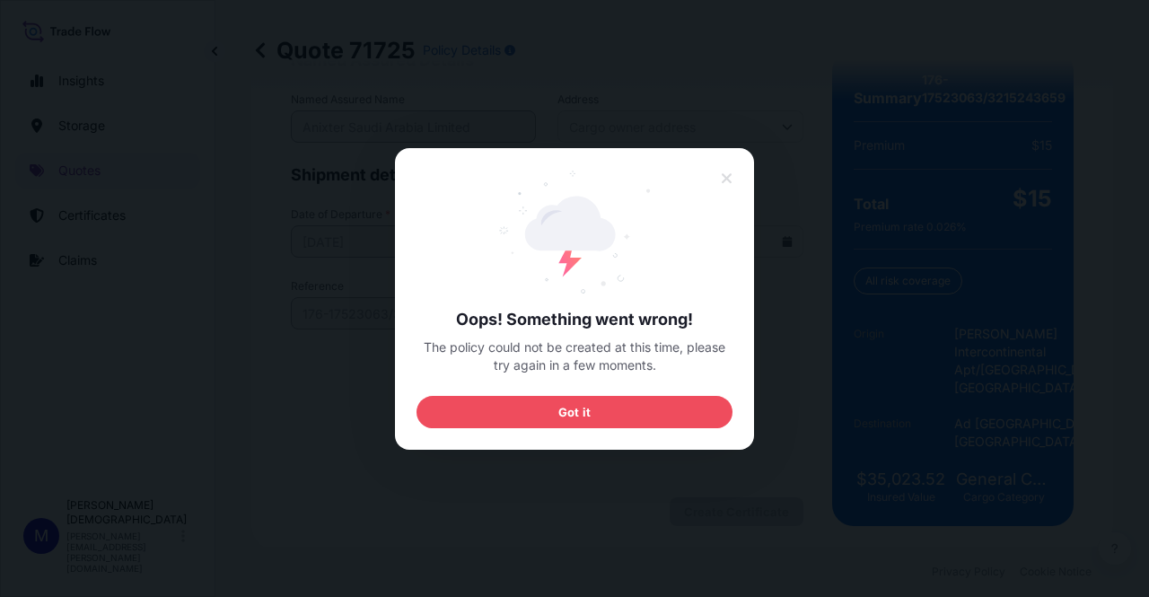
click at [627, 429] on div "Oops! Something went wrong! The policy could not be created at this time, pleas…" at bounding box center [574, 299] width 359 height 302
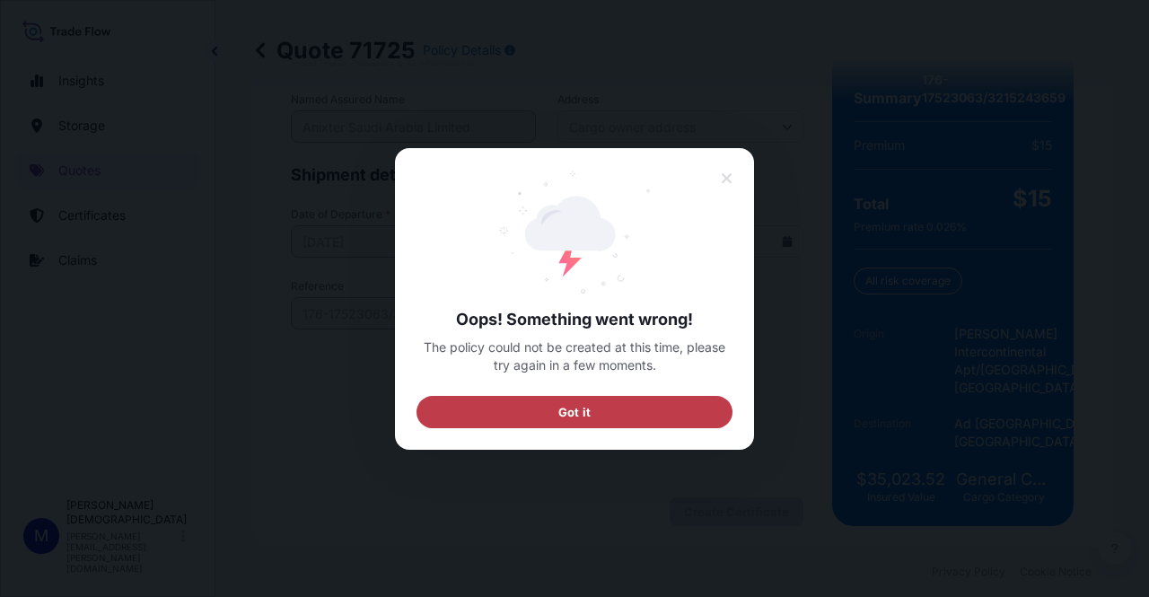
click at [628, 408] on button "Got it" at bounding box center [575, 411] width 316 height 32
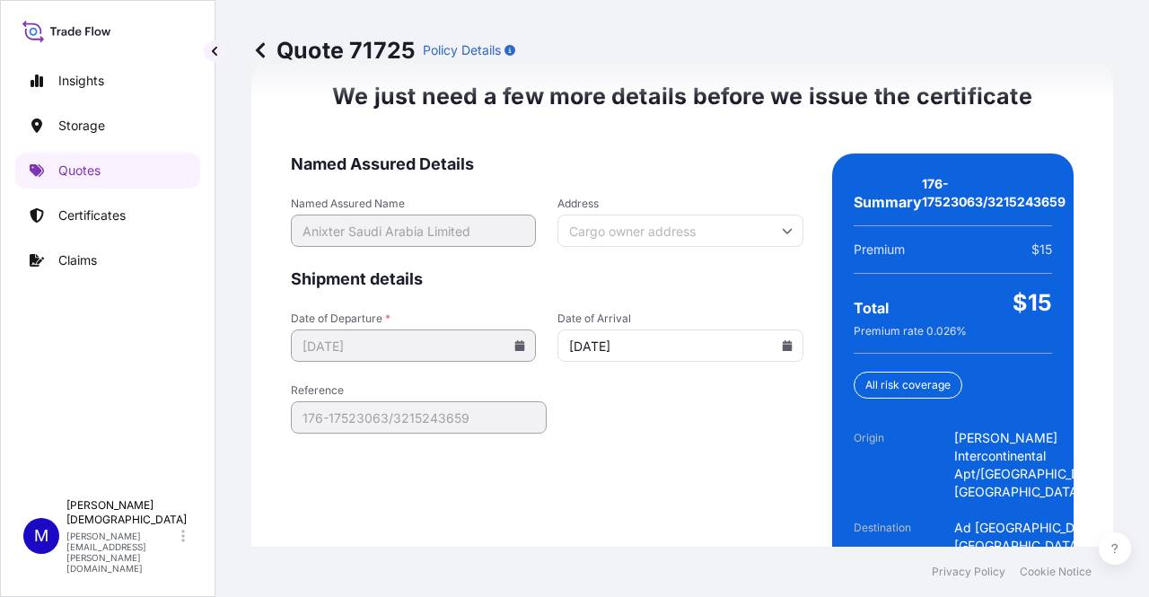
scroll to position [2923, 0]
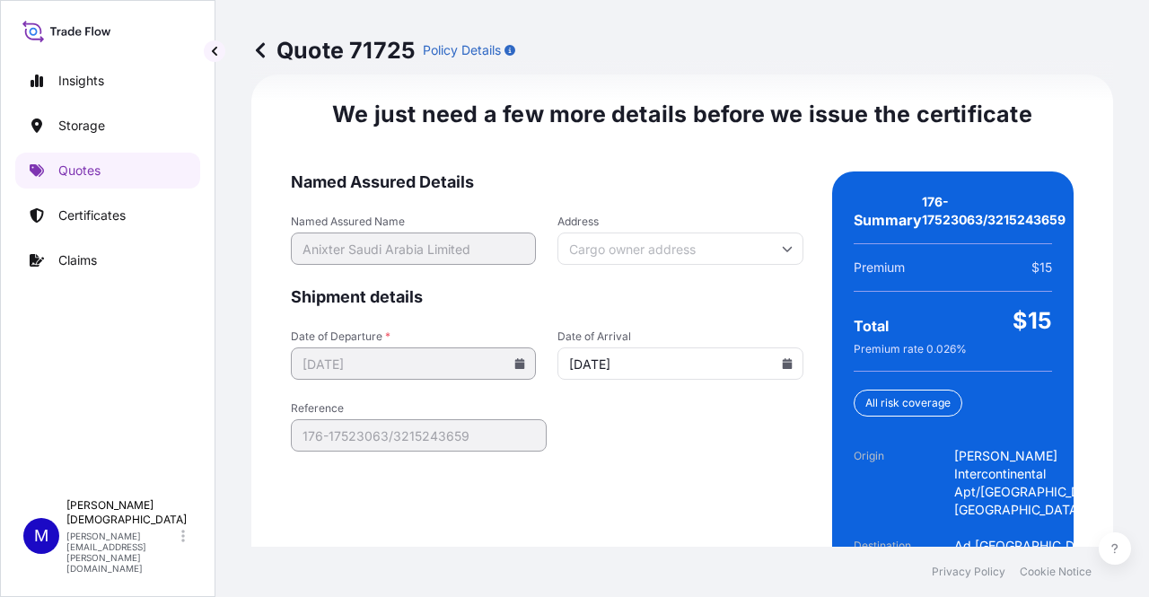
click at [786, 362] on input "[DATE]" at bounding box center [679, 363] width 245 height 32
click at [782, 358] on icon at bounding box center [787, 363] width 10 height 11
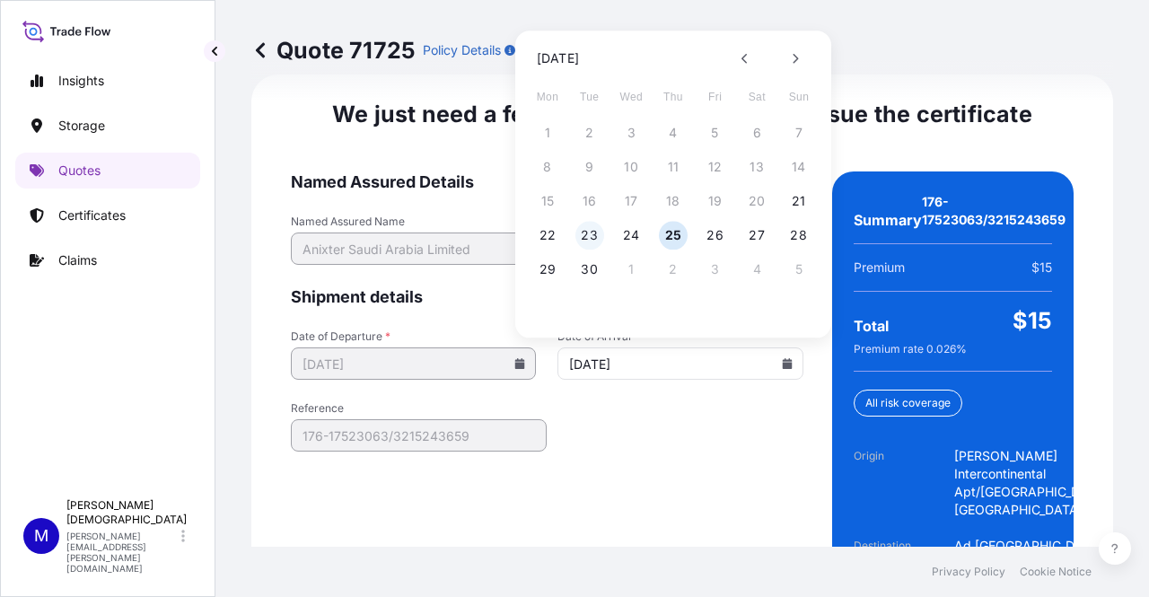
click at [590, 231] on button "23" at bounding box center [589, 235] width 29 height 29
type input "[DATE]"
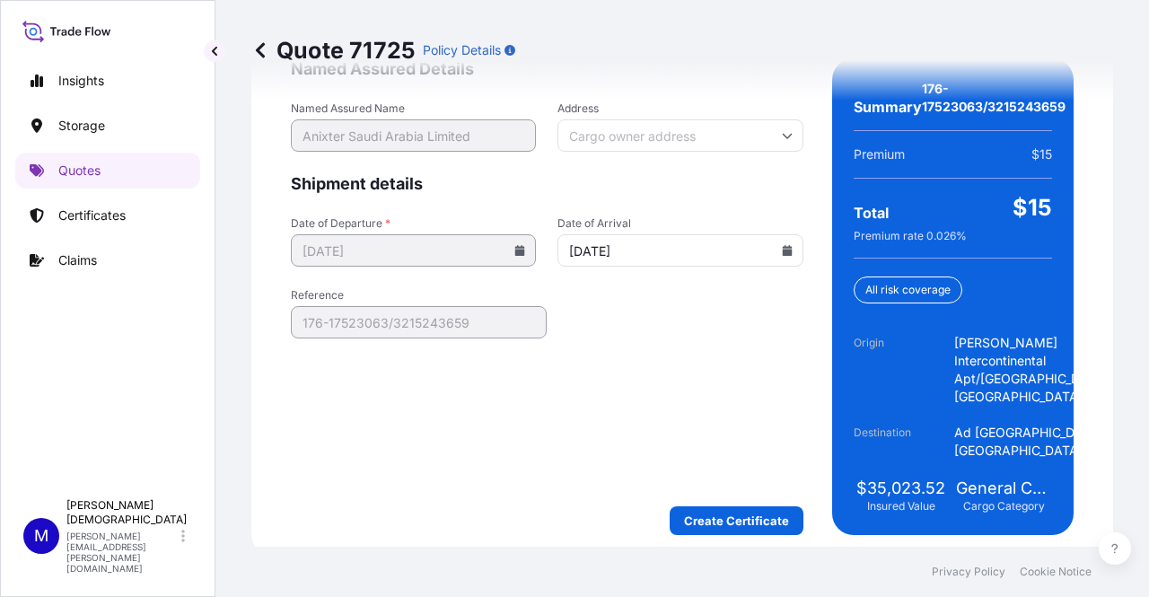
scroll to position [3045, 0]
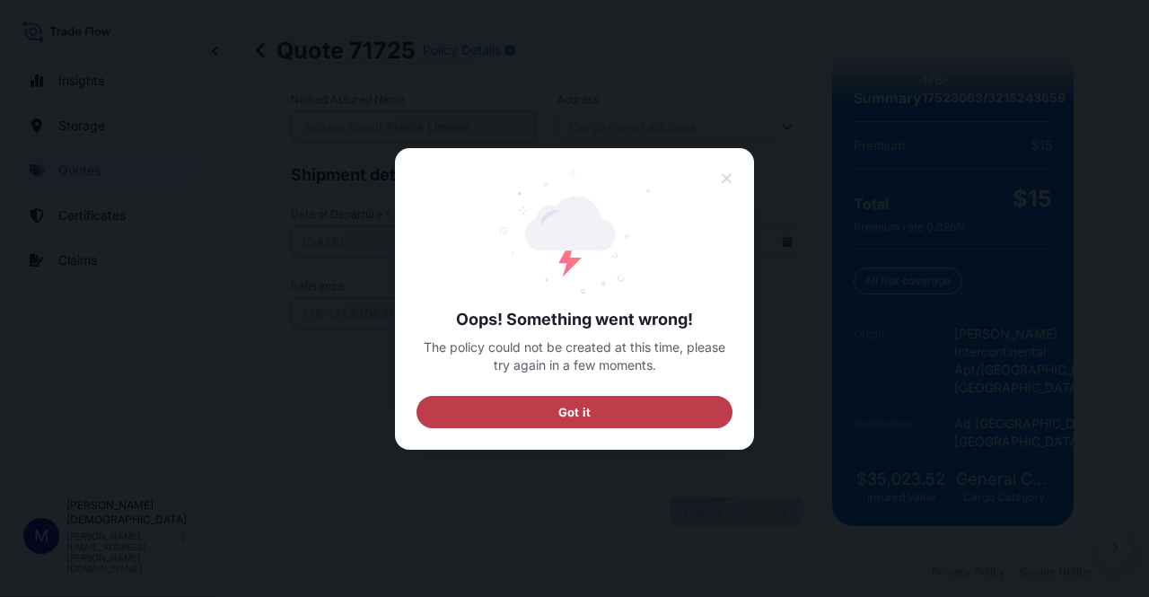
click at [625, 407] on button "Got it" at bounding box center [575, 411] width 316 height 32
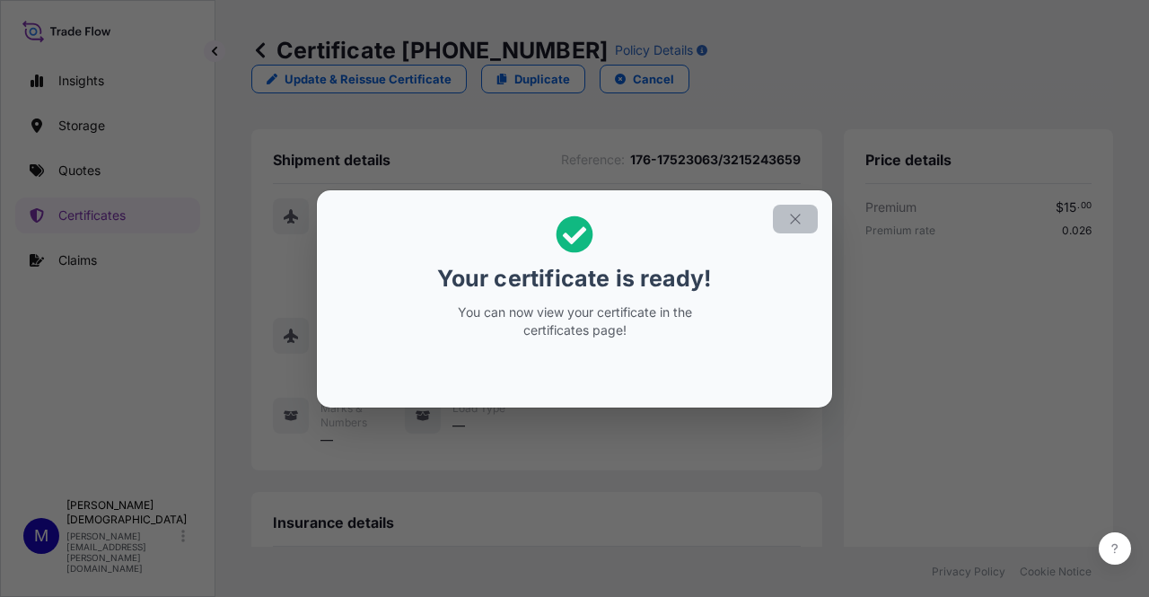
click at [804, 211] on button "button" at bounding box center [795, 219] width 45 height 29
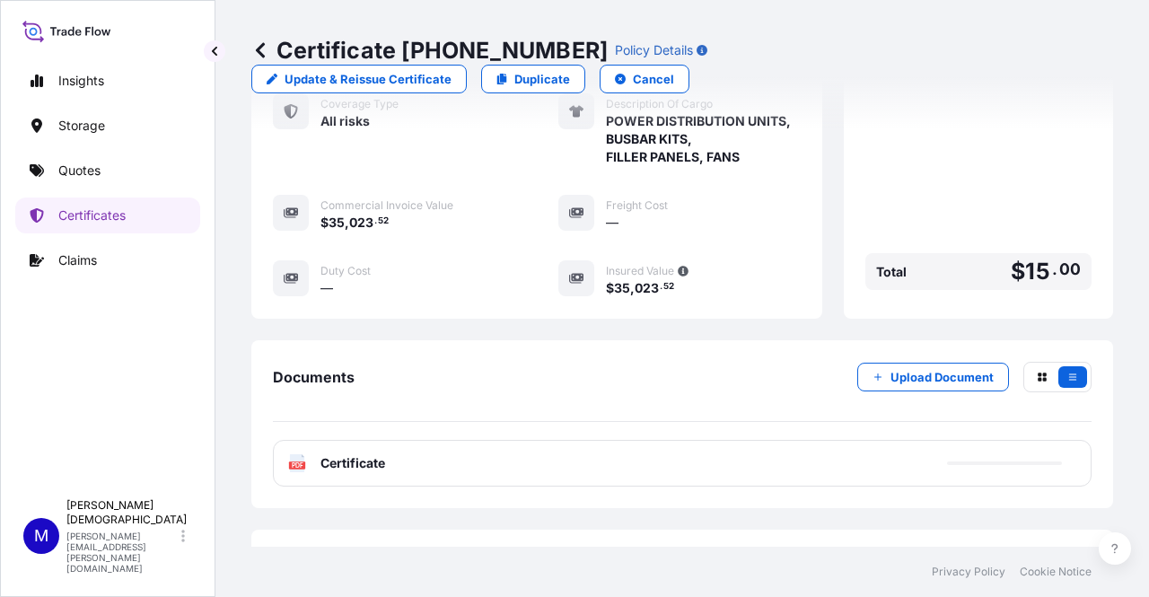
scroll to position [539, 0]
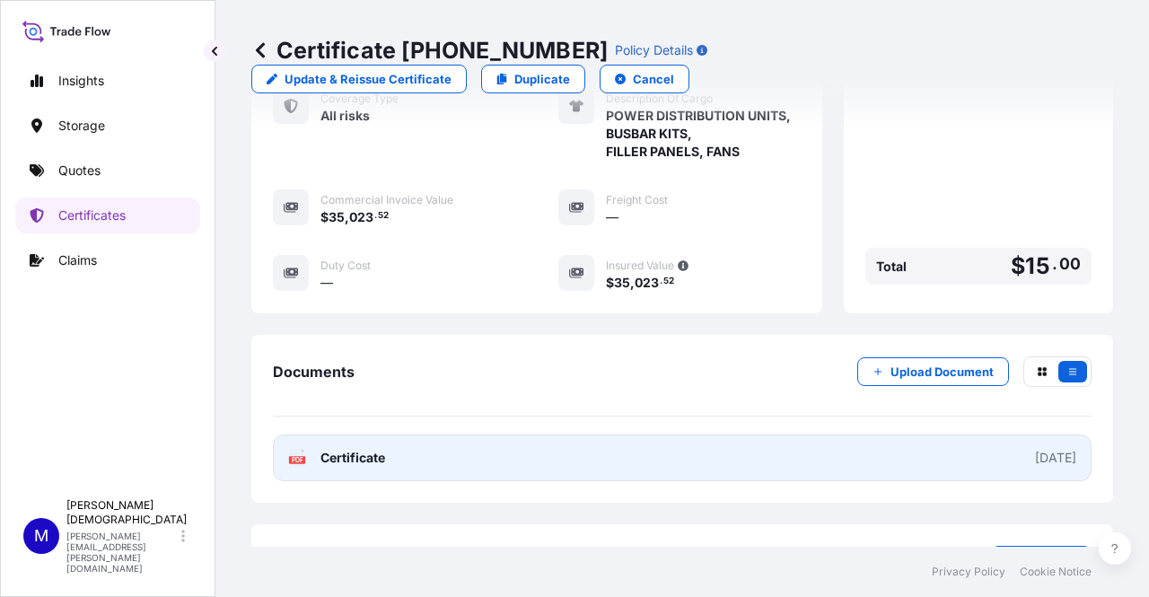
click at [978, 434] on link "PDF Certificate [DATE]" at bounding box center [682, 457] width 819 height 47
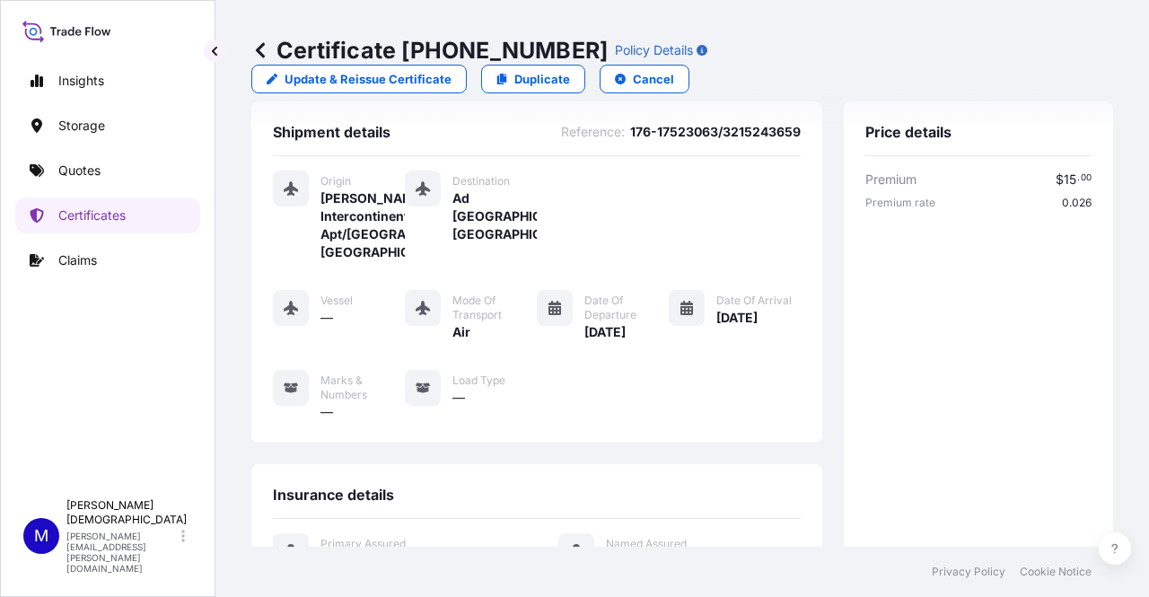
scroll to position [0, 0]
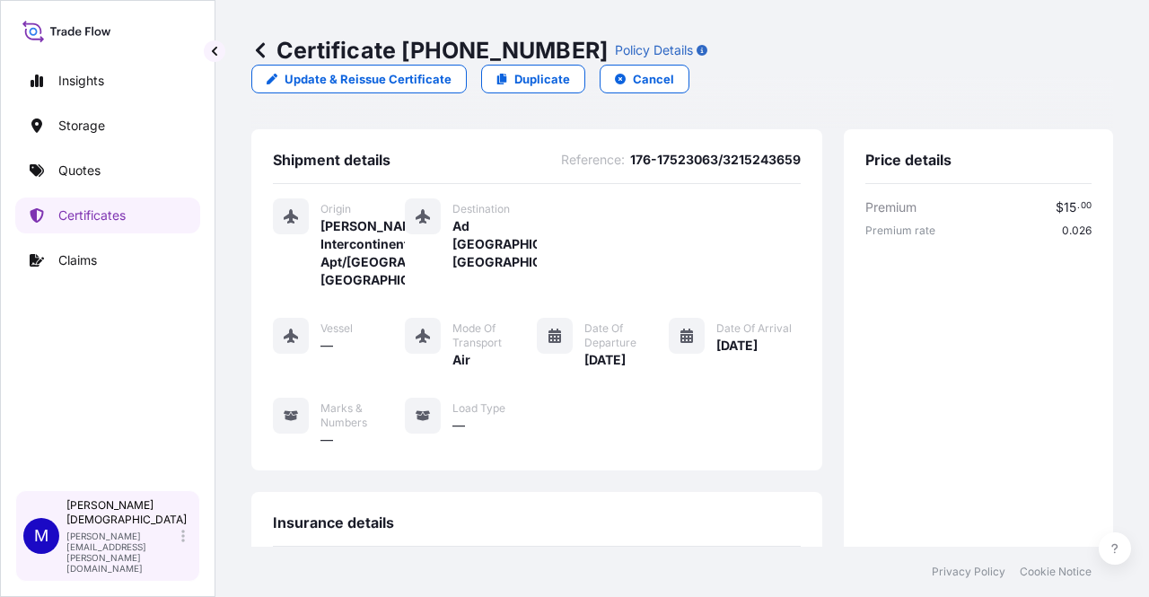
click at [180, 561] on div "[PERSON_NAME] [PERSON_NAME][EMAIL_ADDRESS][PERSON_NAME][DOMAIN_NAME]" at bounding box center [129, 535] width 126 height 75
